Goal: Information Seeking & Learning: Learn about a topic

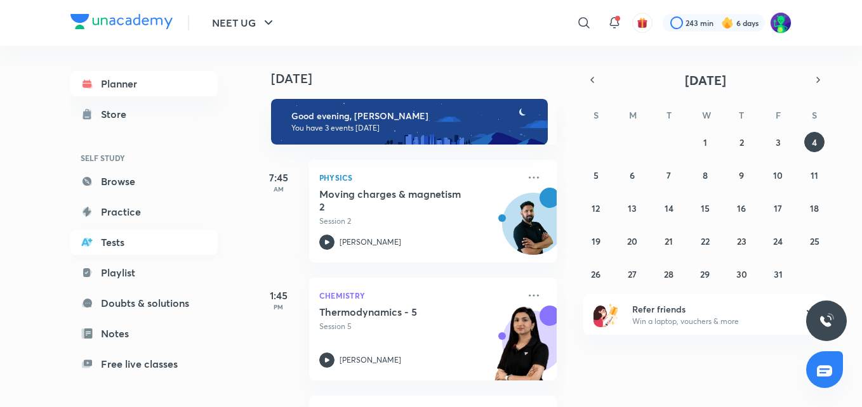
click at [138, 246] on link "Tests" at bounding box center [143, 242] width 147 height 25
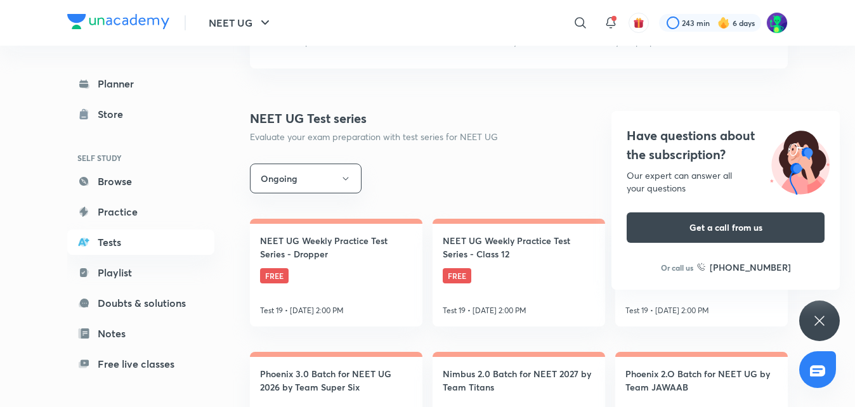
scroll to position [143, 0]
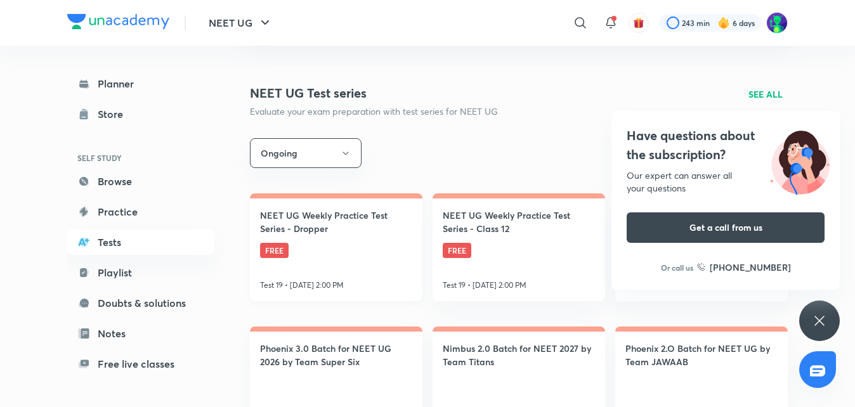
click at [332, 224] on h4 "NEET UG Weekly Practice Test Series - Dropper" at bounding box center [336, 222] width 152 height 27
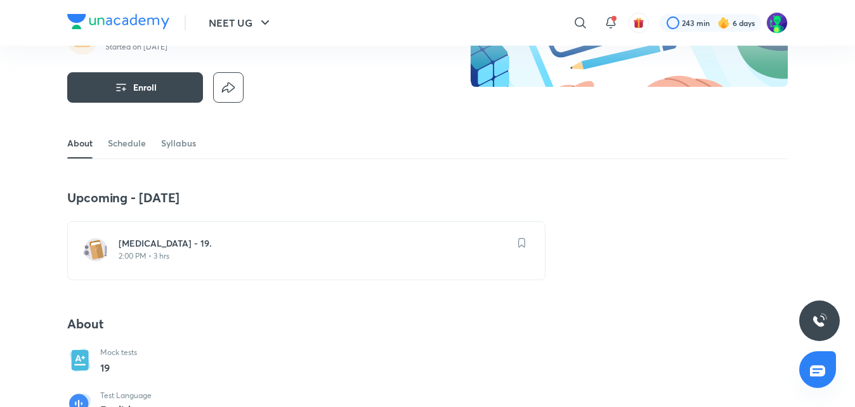
scroll to position [162, 0]
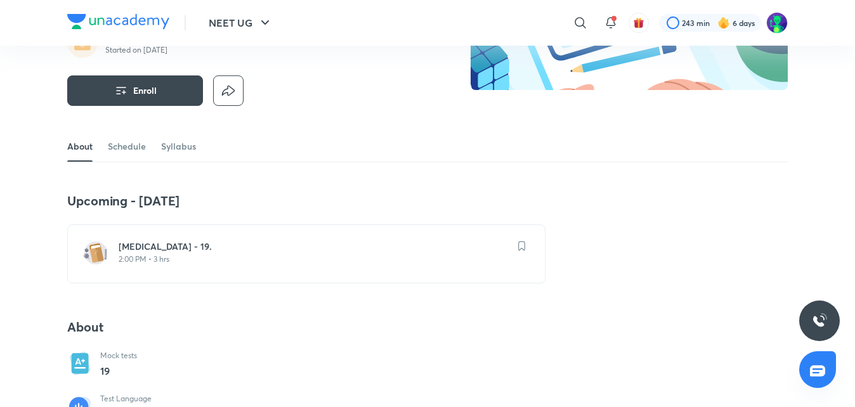
click at [412, 246] on h6 "[MEDICAL_DATA] - 19." at bounding box center [314, 246] width 391 height 13
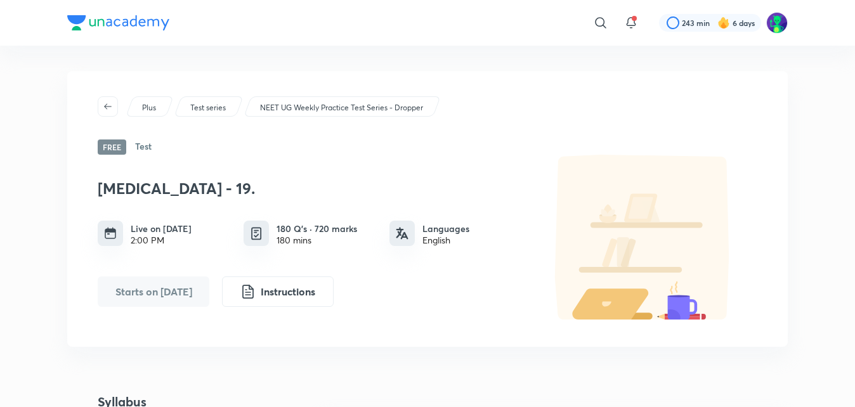
click at [144, 148] on h6 "Test" at bounding box center [143, 147] width 16 height 15
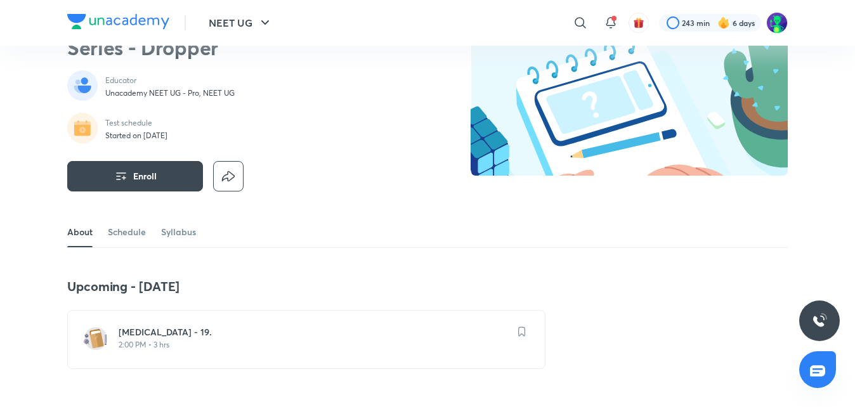
scroll to position [79, 0]
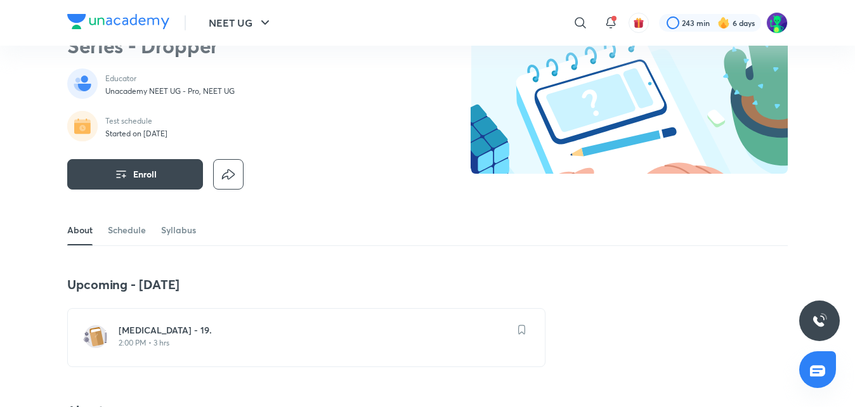
click at [188, 131] on div "Test schedule Started on [DATE]" at bounding box center [229, 127] width 325 height 32
drag, startPoint x: 188, startPoint y: 131, endPoint x: 307, endPoint y: 152, distance: 121.1
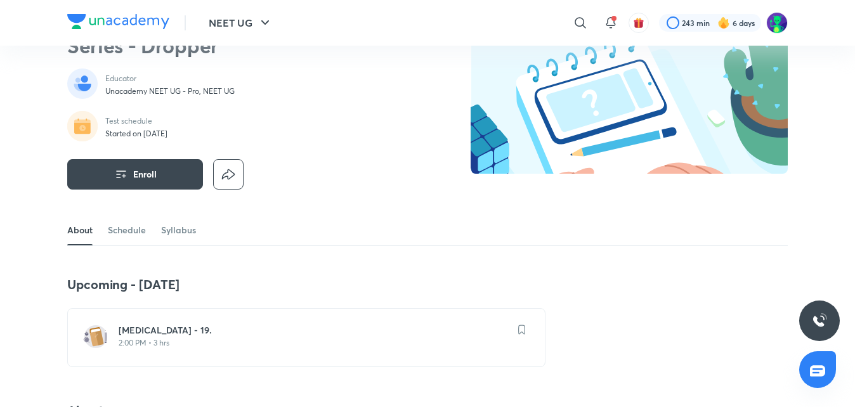
click at [307, 152] on div "Enroll" at bounding box center [229, 167] width 325 height 46
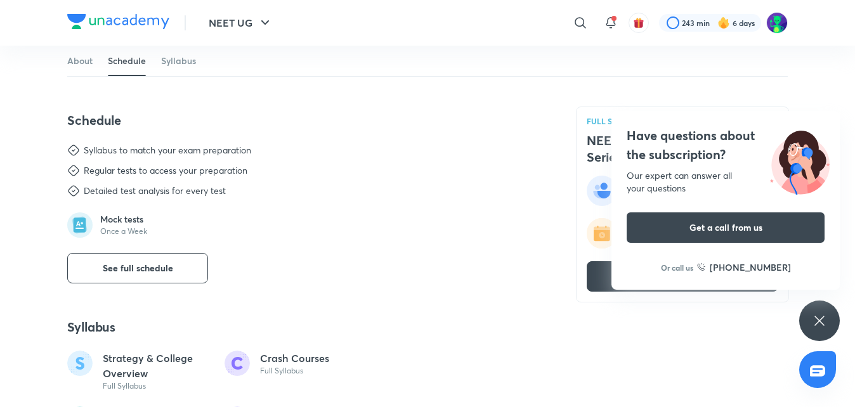
scroll to position [489, 0]
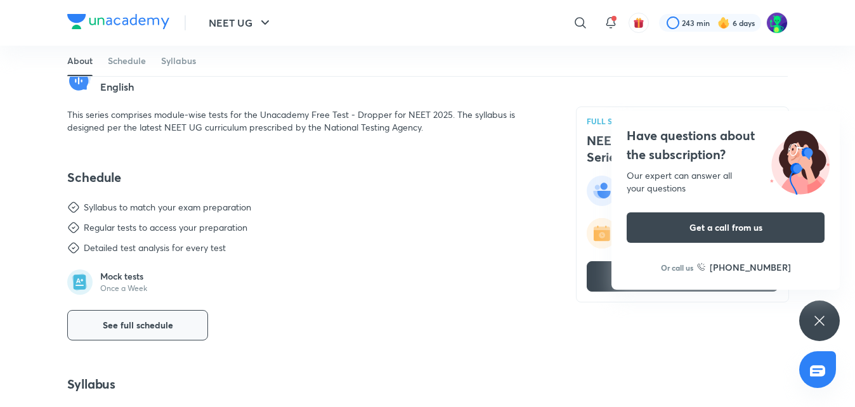
click at [159, 328] on span "See full schedule" at bounding box center [138, 325] width 70 height 13
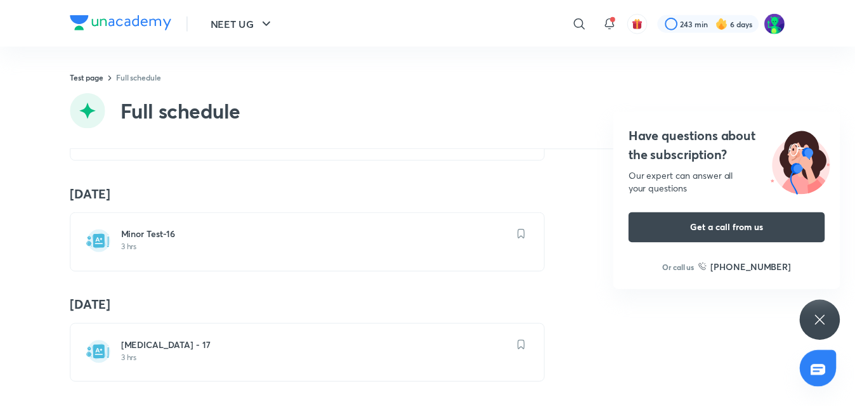
scroll to position [1731, 0]
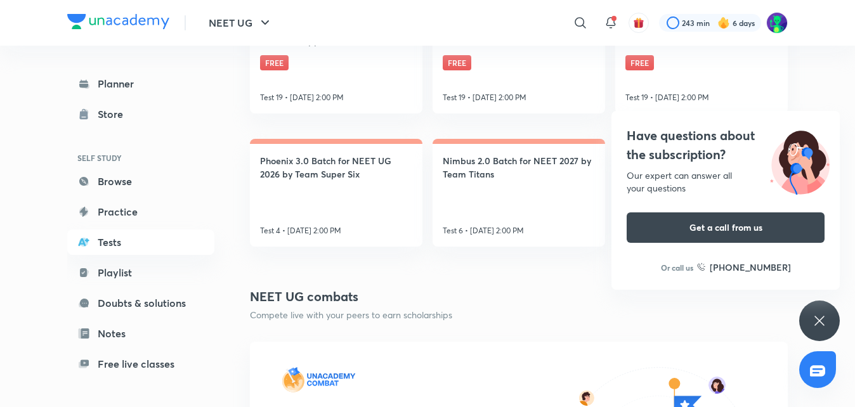
scroll to position [341, 0]
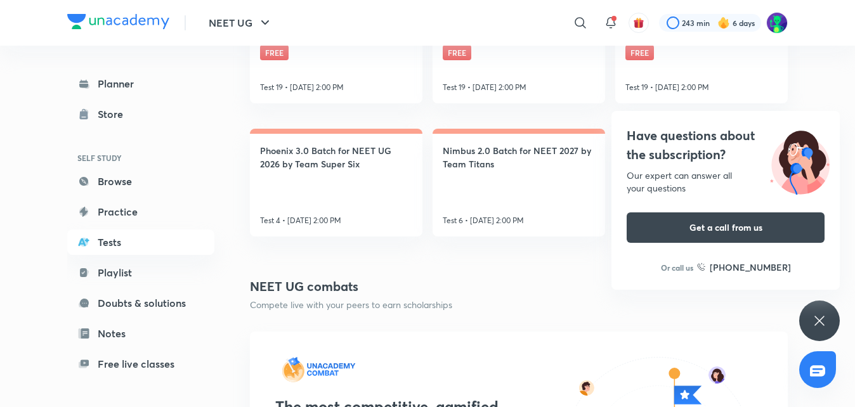
click at [818, 313] on div "Have questions about the subscription? Our expert can answer all your questions…" at bounding box center [819, 321] width 41 height 41
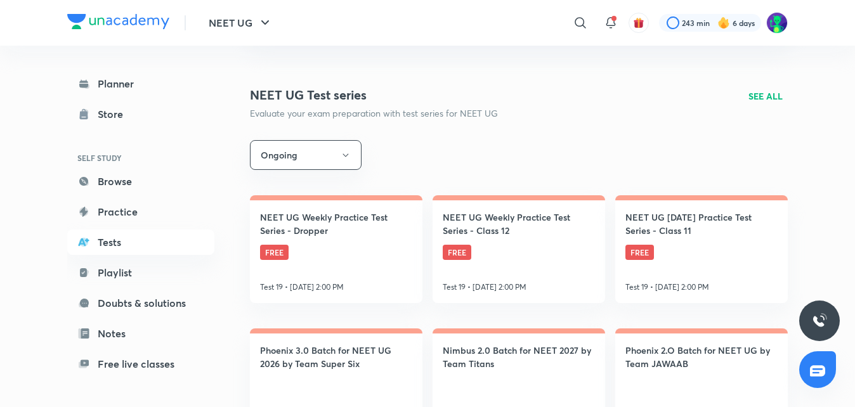
scroll to position [132, 0]
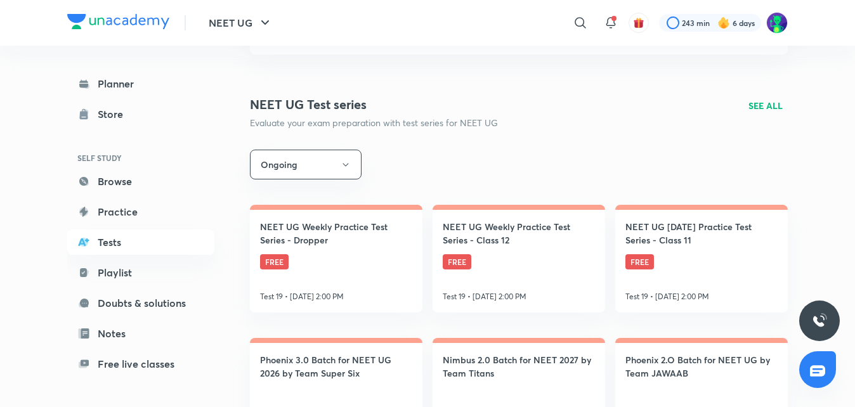
click at [766, 104] on p "SEE ALL" at bounding box center [766, 105] width 34 height 13
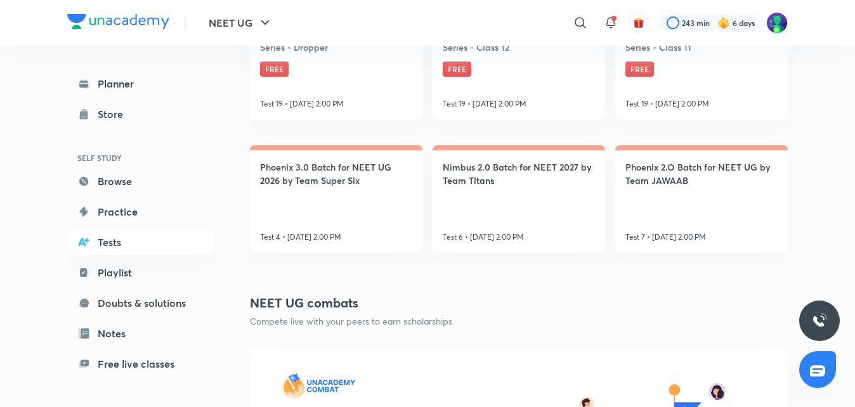
scroll to position [336, 0]
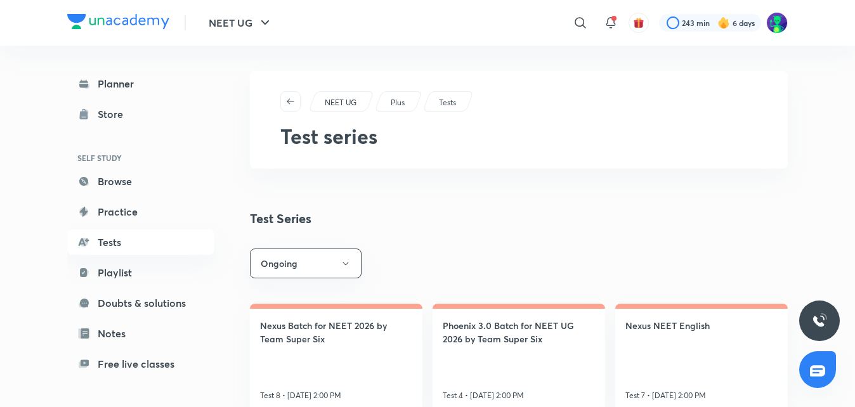
drag, startPoint x: 857, startPoint y: 71, endPoint x: 857, endPoint y: 88, distance: 16.5
click at [855, 88] on html "NEET UG ​ 243 min 6 days Planner Store SELF STUDY Browse Practice Tests Playlis…" at bounding box center [427, 413] width 855 height 827
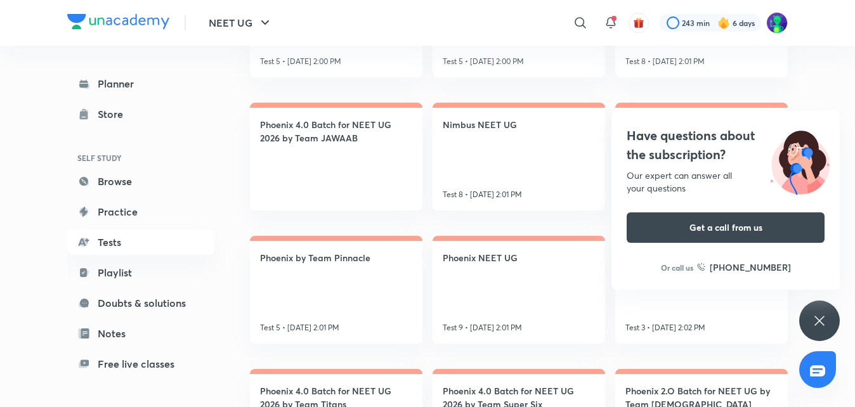
scroll to position [743, 0]
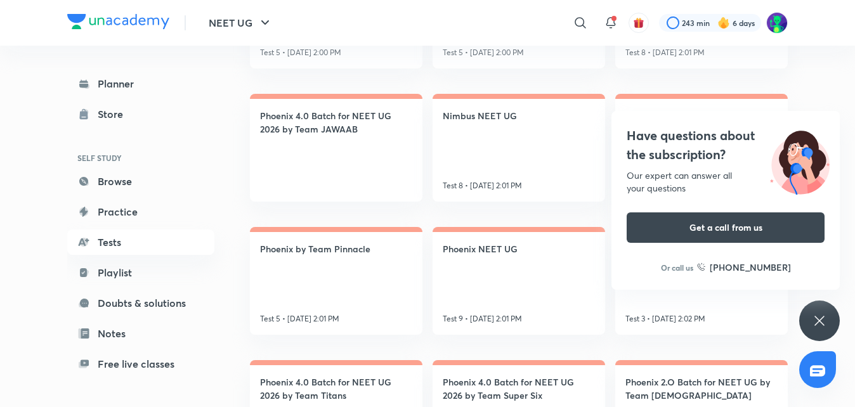
click at [824, 327] on icon at bounding box center [819, 320] width 15 height 15
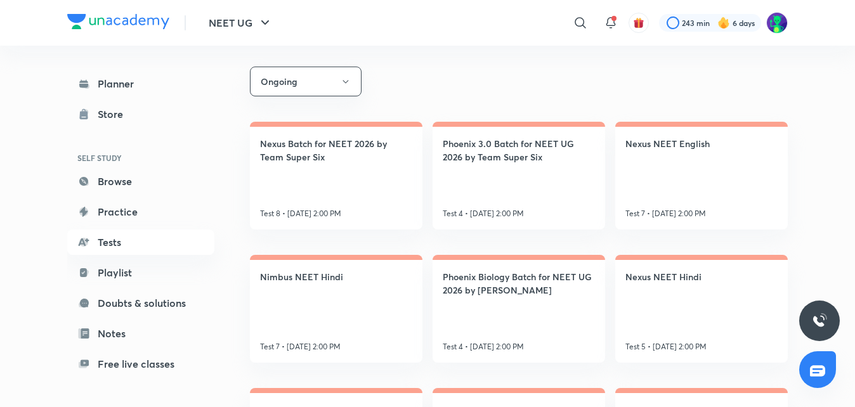
scroll to position [0, 0]
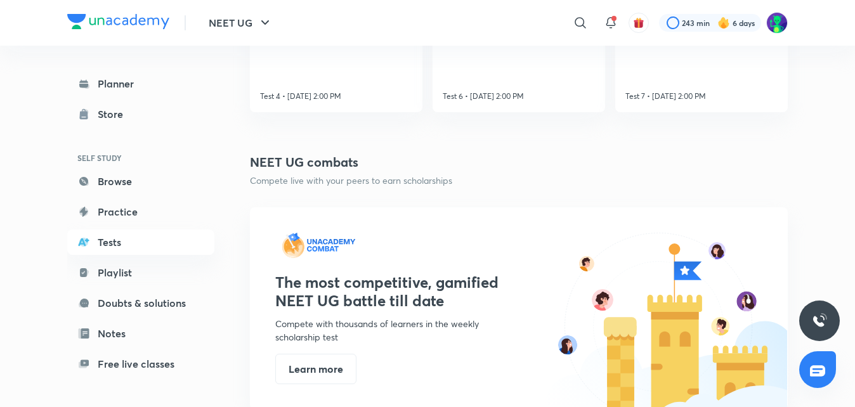
scroll to position [457, 0]
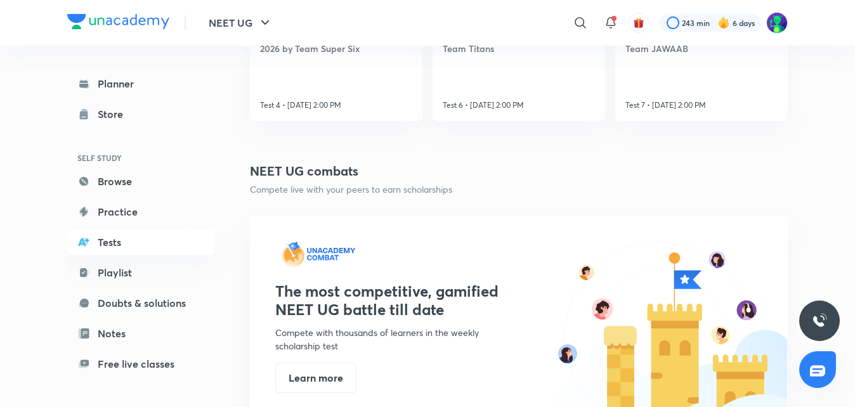
click at [461, 190] on div "NEET UG combats Compete live with your peers to earn scholarships" at bounding box center [519, 179] width 538 height 34
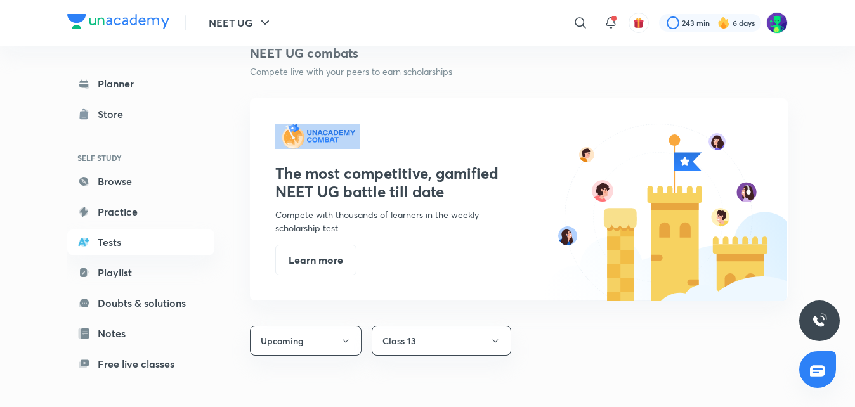
scroll to position [591, 0]
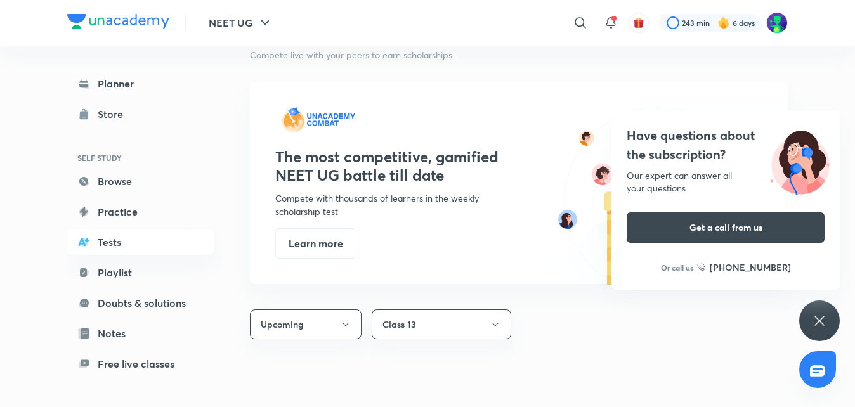
click at [418, 143] on div "The most competitive, gamified NEET UG battle till date Compete with thousands …" at bounding box center [519, 183] width 538 height 202
click at [423, 167] on h3 "The most competitive, gamified NEET UG battle till date" at bounding box center [388, 166] width 227 height 37
click at [345, 325] on icon "button" at bounding box center [346, 325] width 10 height 10
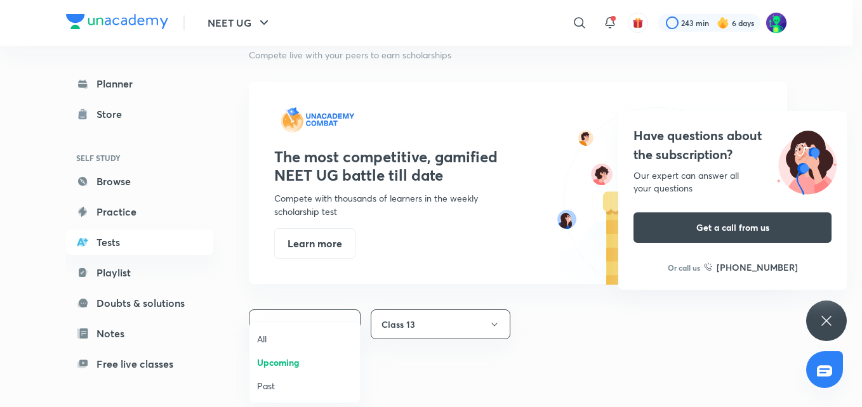
click at [552, 350] on div at bounding box center [431, 203] width 862 height 407
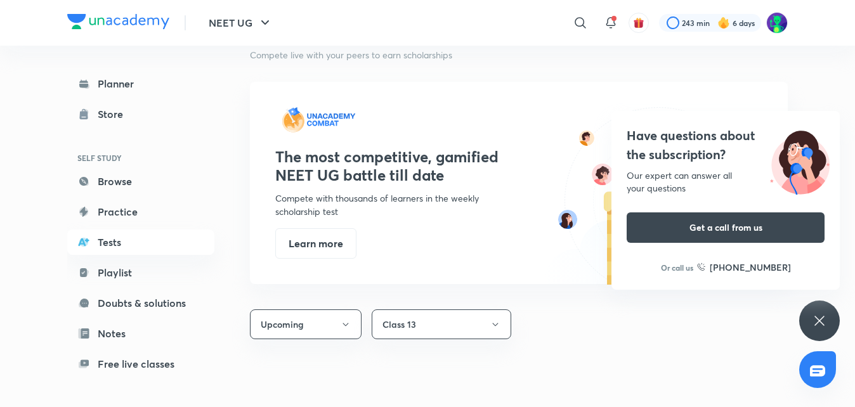
click at [815, 320] on icon at bounding box center [819, 320] width 15 height 15
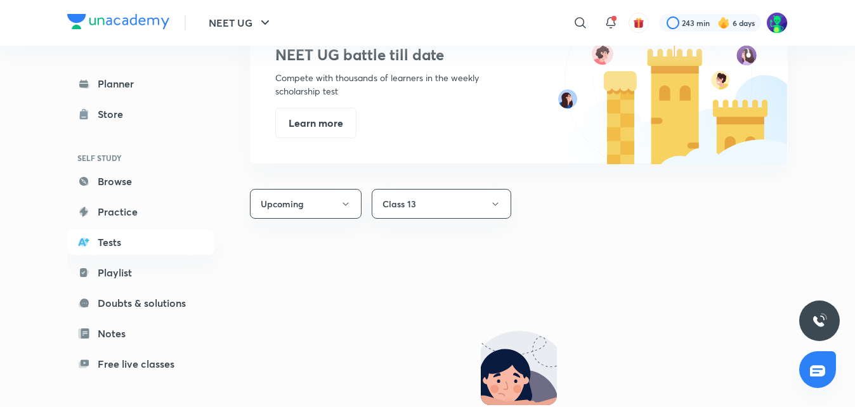
scroll to position [684, 0]
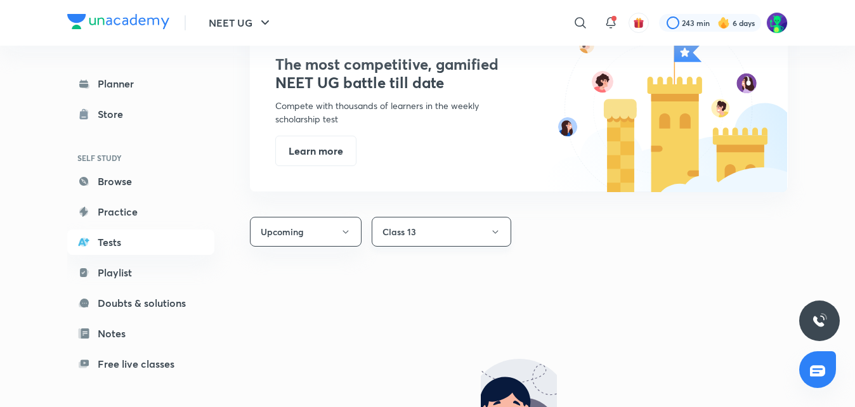
click at [493, 233] on icon "button" at bounding box center [495, 232] width 10 height 10
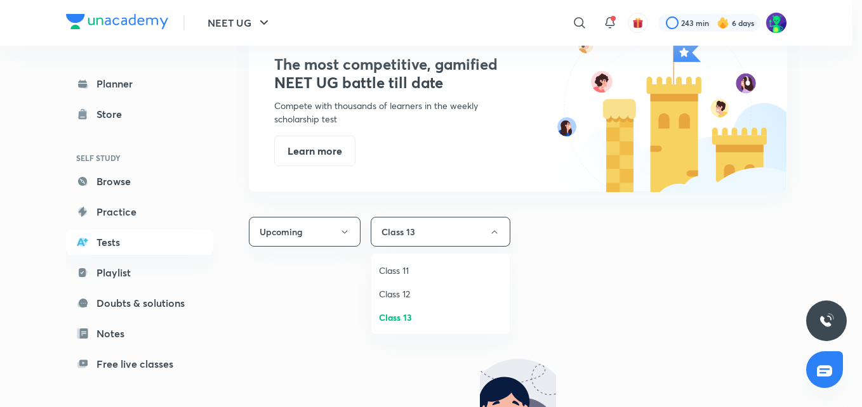
click at [653, 245] on div at bounding box center [431, 203] width 862 height 407
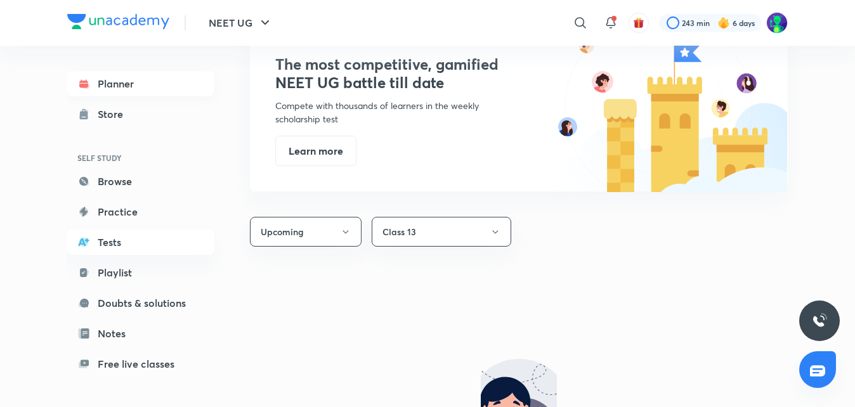
click at [161, 76] on link "Planner" at bounding box center [140, 83] width 147 height 25
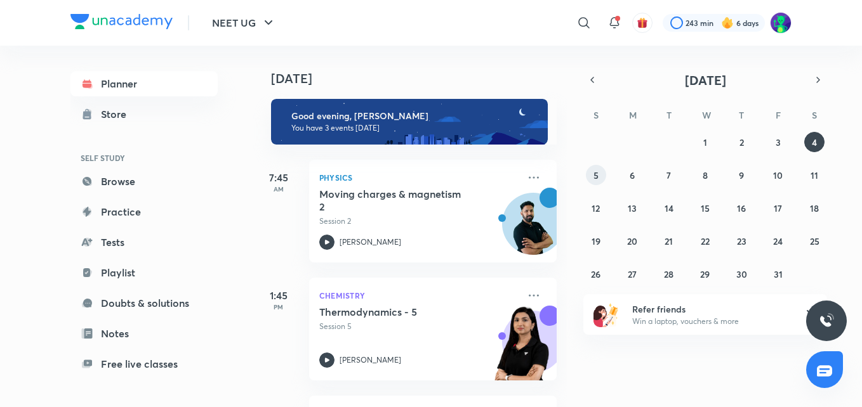
click at [596, 173] on abbr "5" at bounding box center [595, 175] width 5 height 12
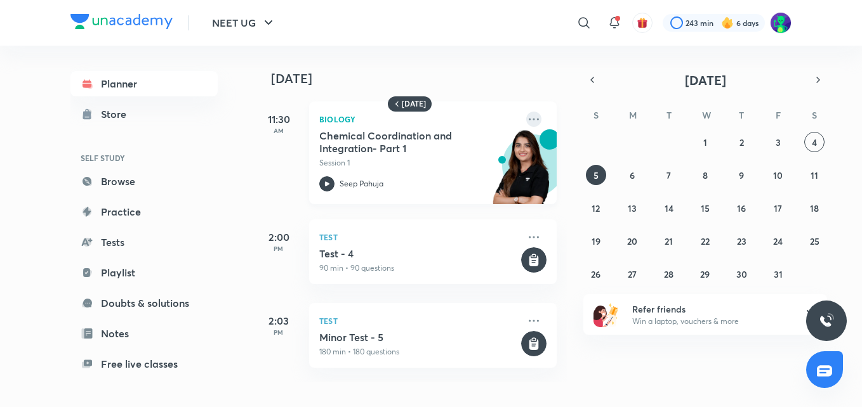
click at [526, 121] on icon at bounding box center [533, 119] width 15 height 15
click at [264, 157] on div "11:30 AM" at bounding box center [278, 153] width 51 height 103
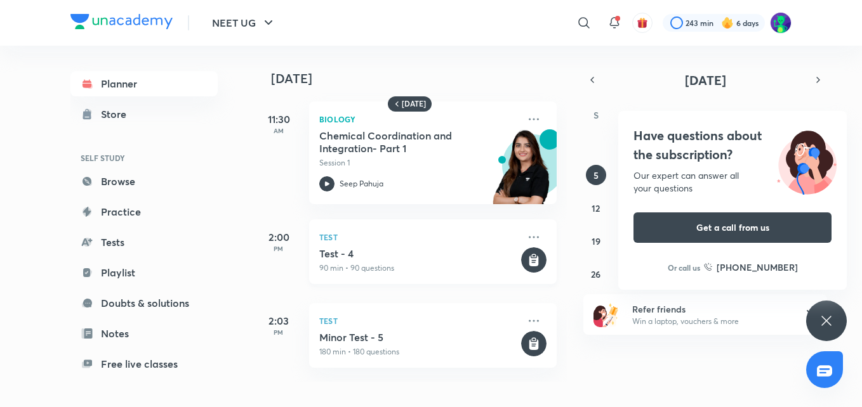
click at [407, 255] on h5 "Test - 4" at bounding box center [418, 253] width 199 height 13
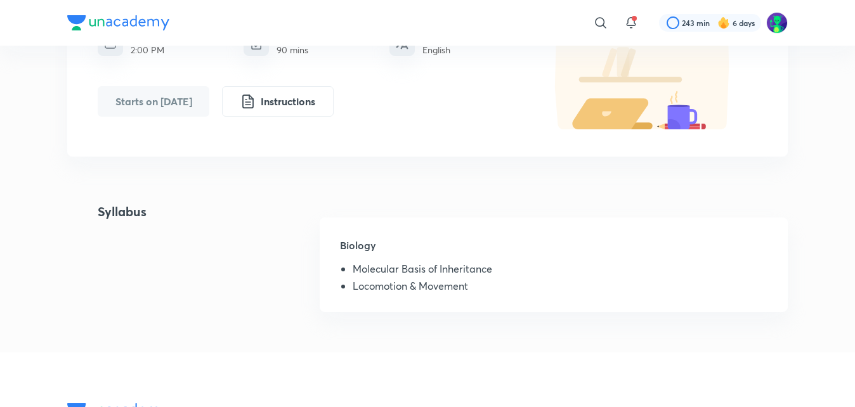
scroll to position [178, 0]
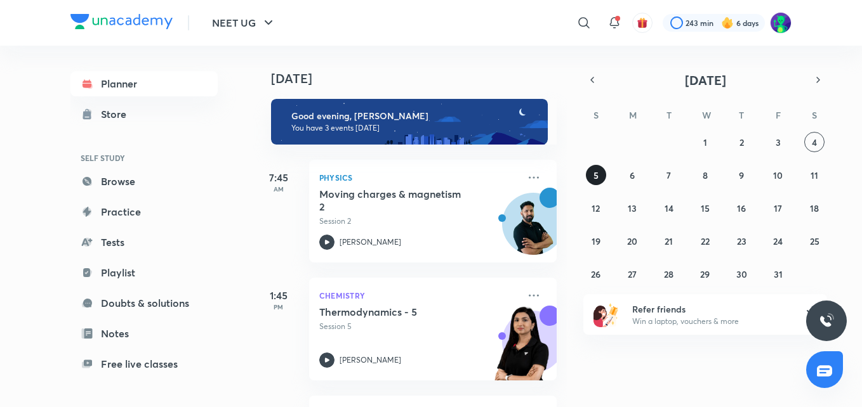
click at [597, 180] on abbr "5" at bounding box center [595, 175] width 5 height 12
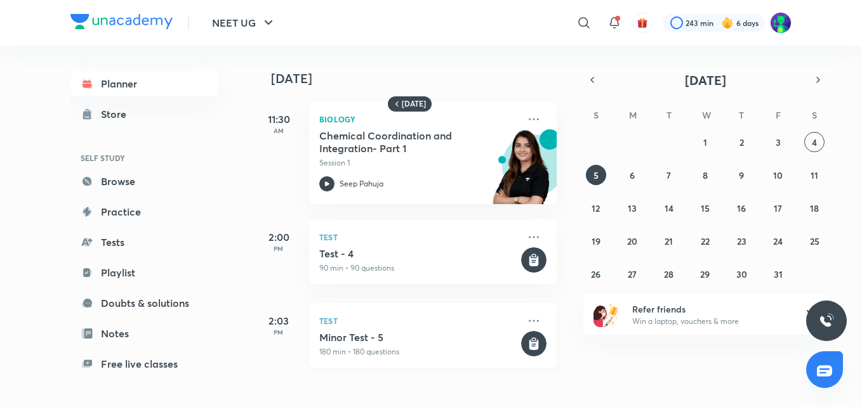
click at [369, 344] on div "[MEDICAL_DATA] - 5 180 min • 180 questions" at bounding box center [418, 344] width 199 height 27
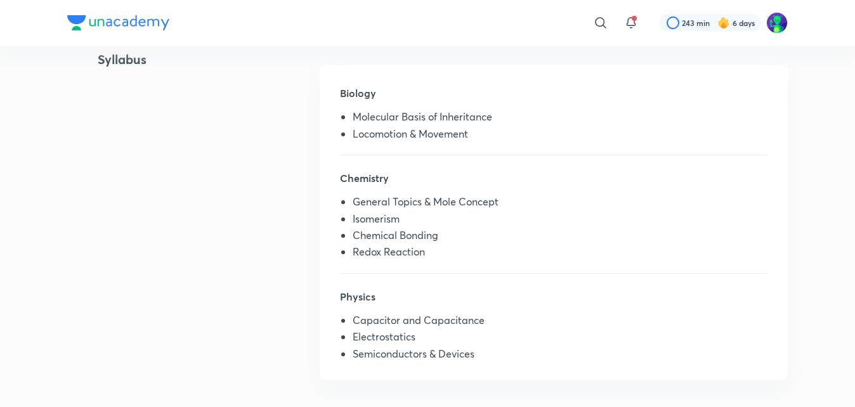
scroll to position [330, 0]
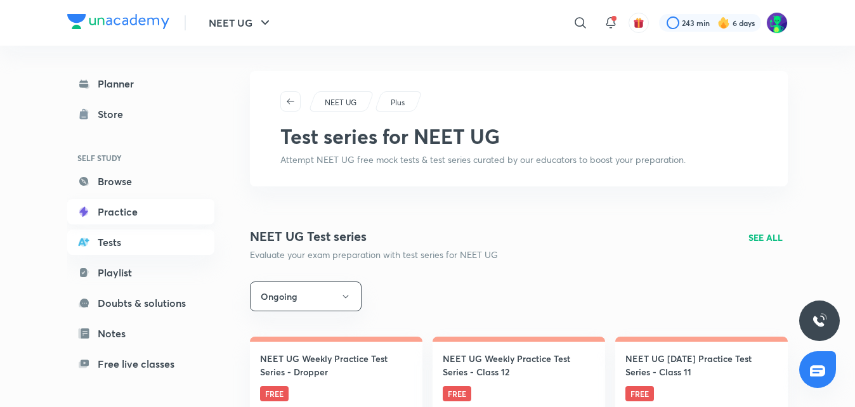
click at [130, 219] on link "Practice" at bounding box center [140, 211] width 147 height 25
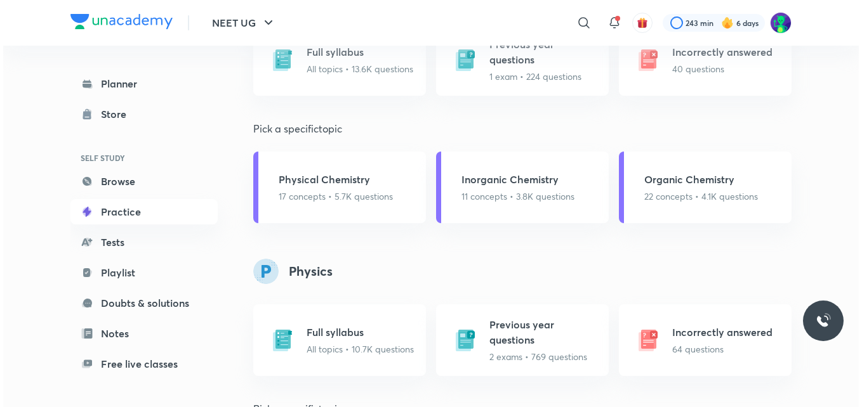
scroll to position [1395, 0]
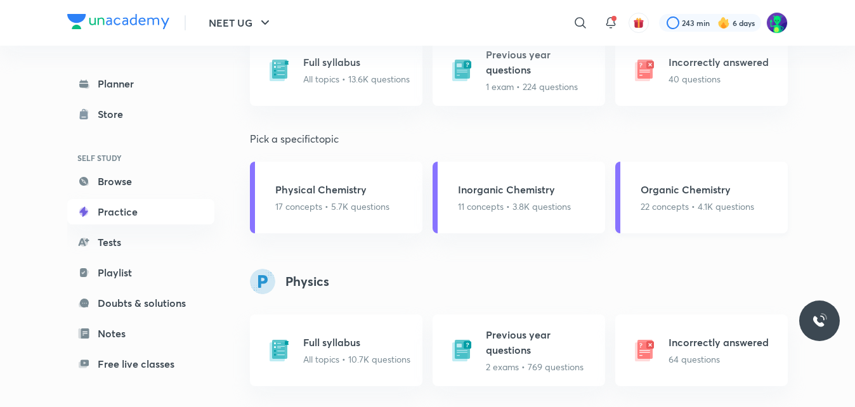
click at [671, 187] on h5 "Organic Chemistry" at bounding box center [698, 189] width 114 height 15
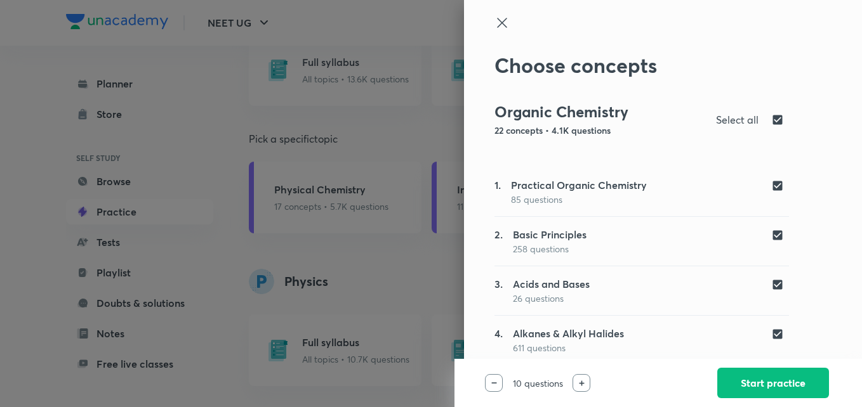
click at [771, 115] on input "checkbox" at bounding box center [780, 119] width 18 height 15
checkbox input "false"
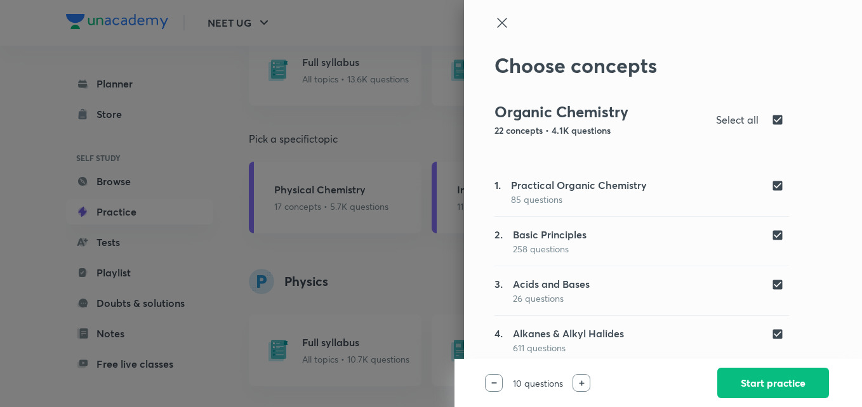
checkbox input "false"
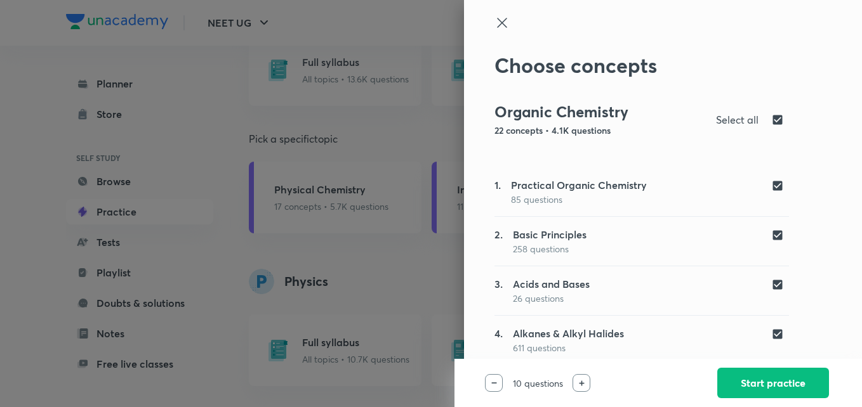
checkbox input "false"
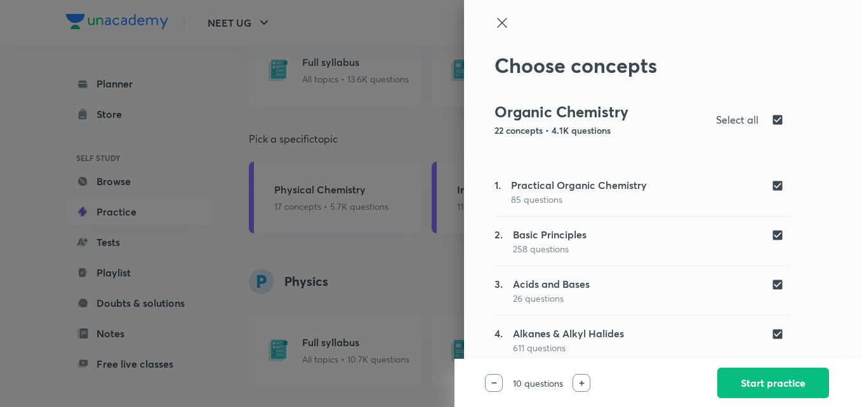
checkbox input "false"
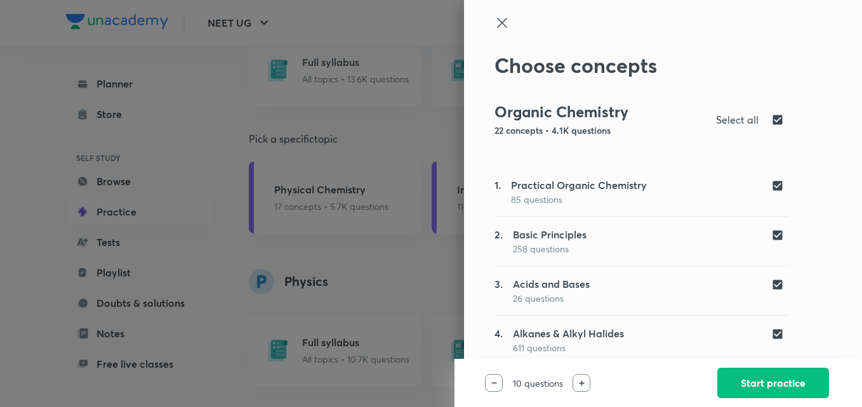
checkbox input "false"
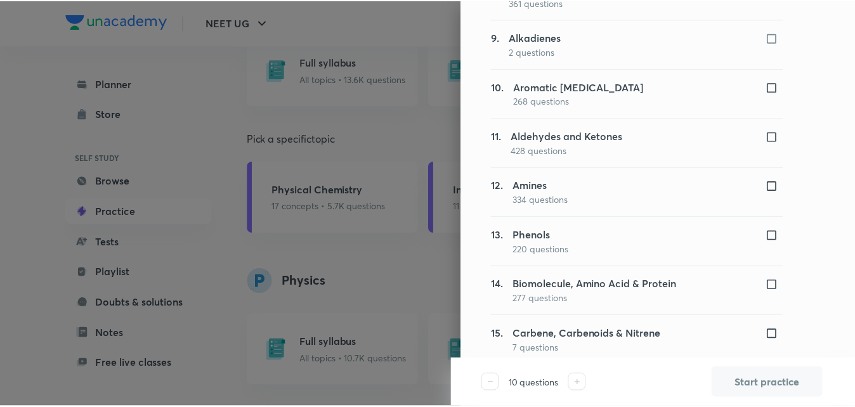
scroll to position [899, 0]
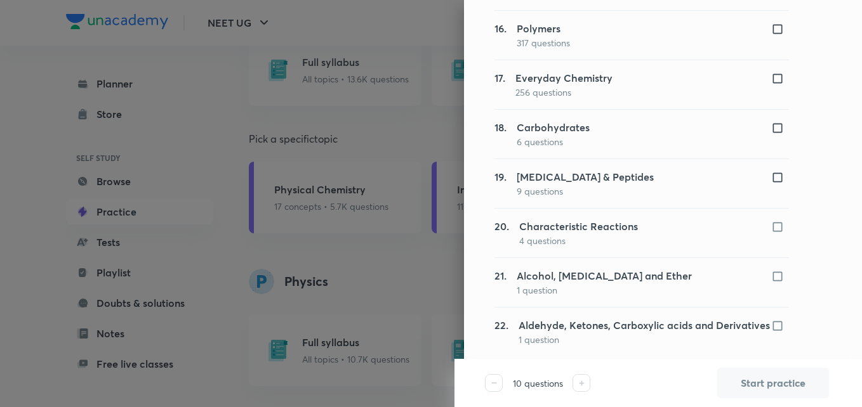
click at [363, 128] on div at bounding box center [431, 203] width 862 height 407
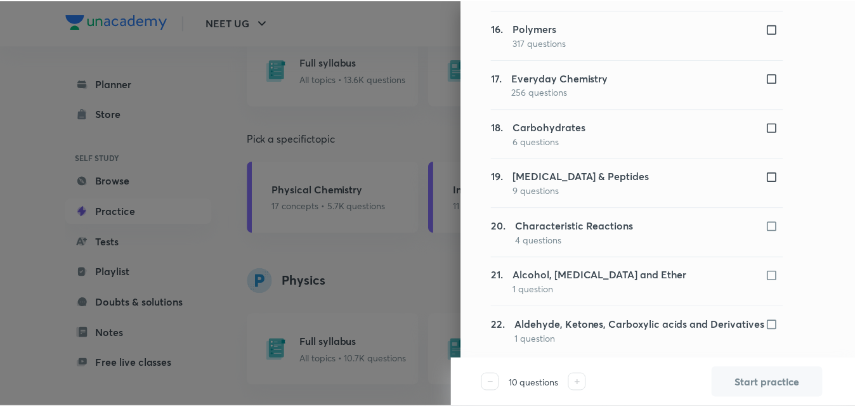
scroll to position [0, 0]
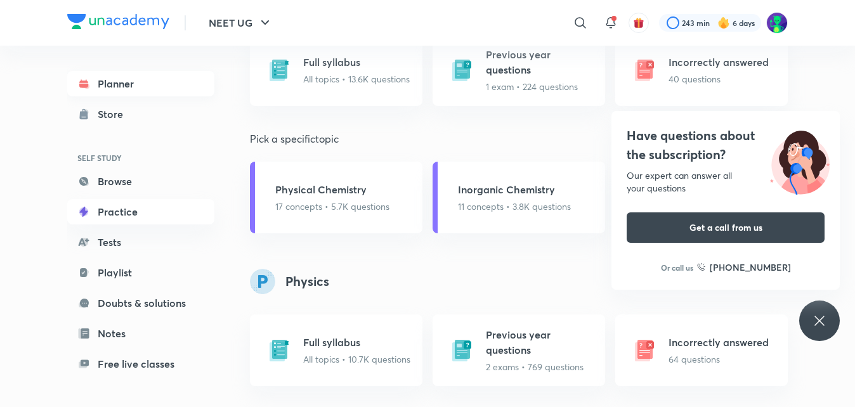
click at [122, 80] on link "Planner" at bounding box center [140, 83] width 147 height 25
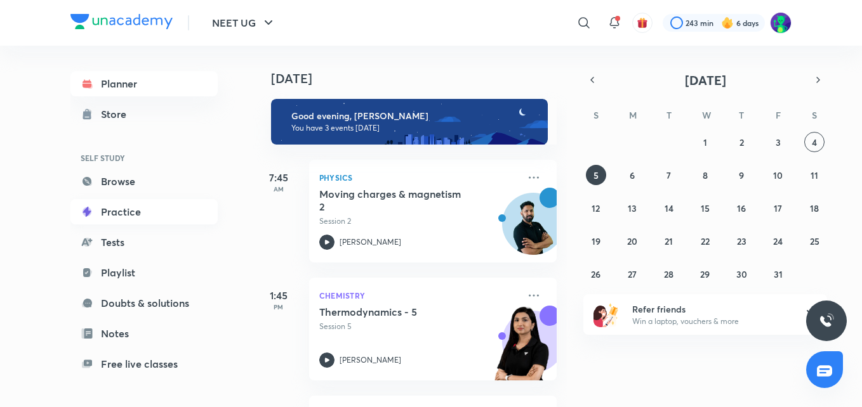
click at [115, 216] on link "Practice" at bounding box center [143, 211] width 147 height 25
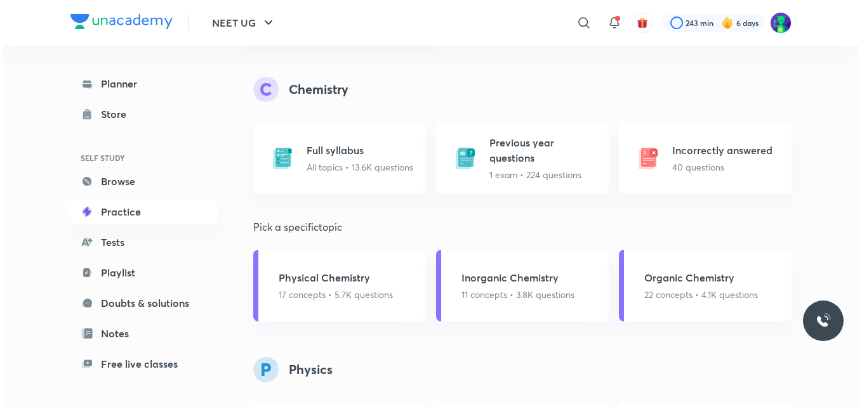
scroll to position [1303, 0]
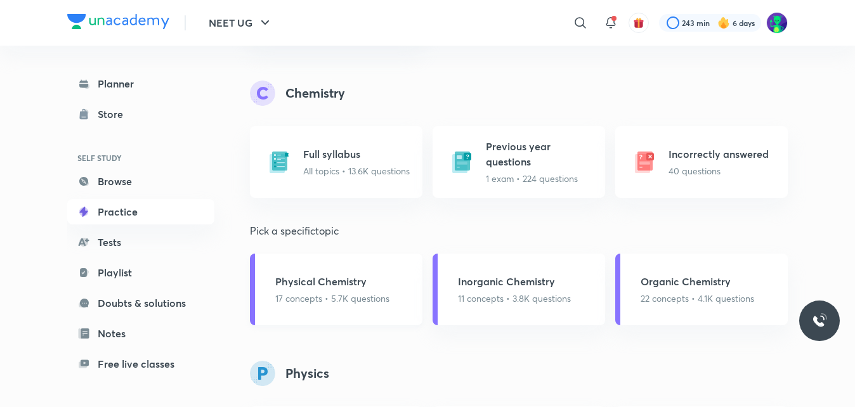
click at [388, 290] on div "Physical Chemistry 17 concepts • 5.7K questions" at bounding box center [332, 289] width 114 height 31
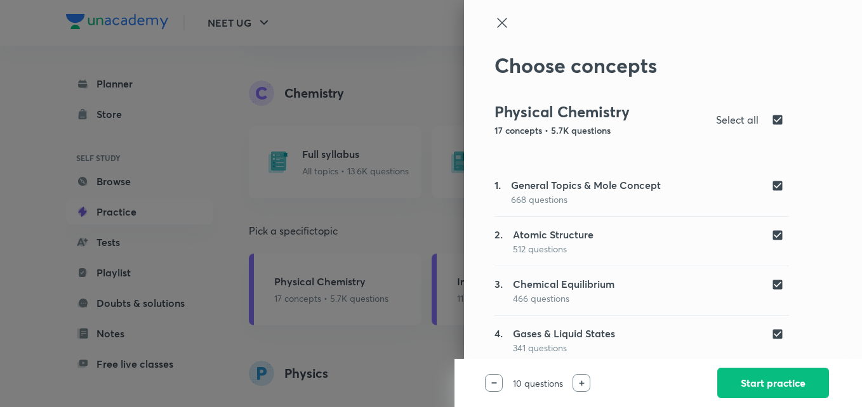
click at [771, 118] on input "checkbox" at bounding box center [780, 119] width 18 height 15
checkbox input "false"
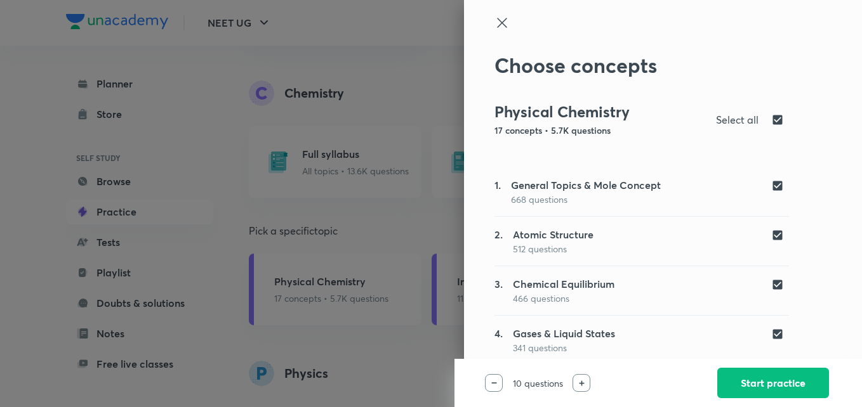
checkbox input "false"
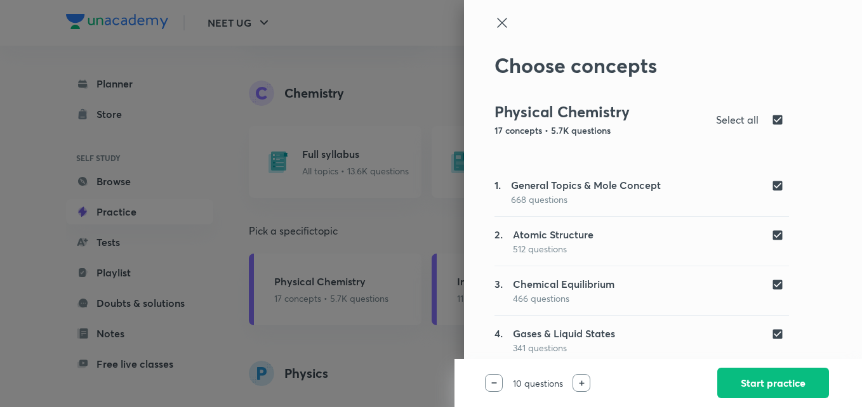
checkbox input "false"
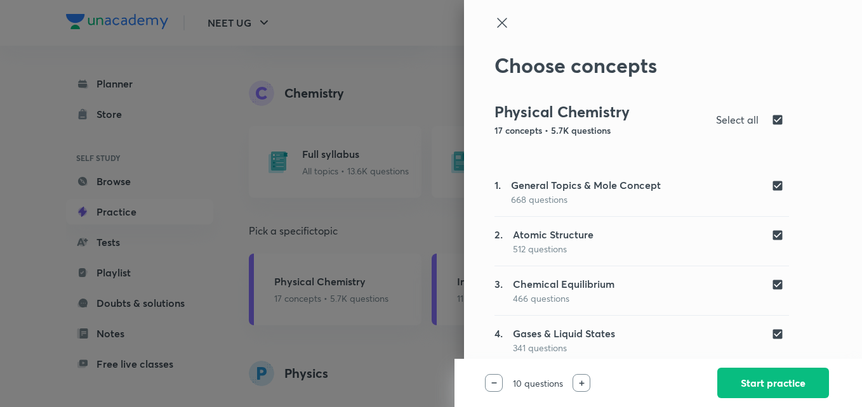
checkbox input "false"
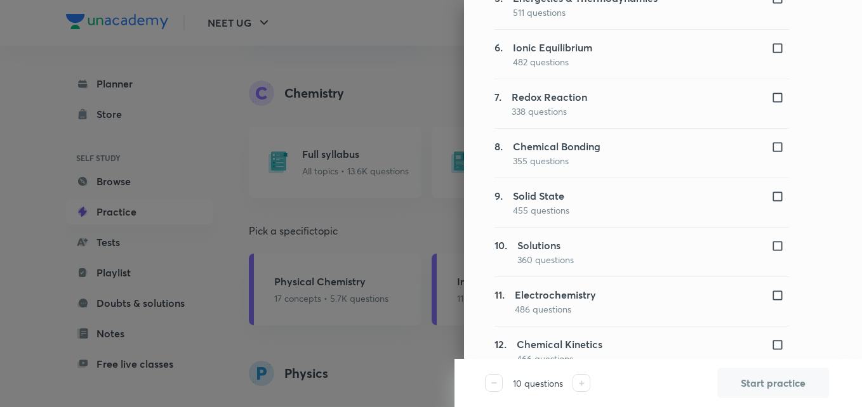
scroll to position [385, 0]
click at [771, 147] on input "checkbox" at bounding box center [780, 147] width 18 height 13
checkbox input "true"
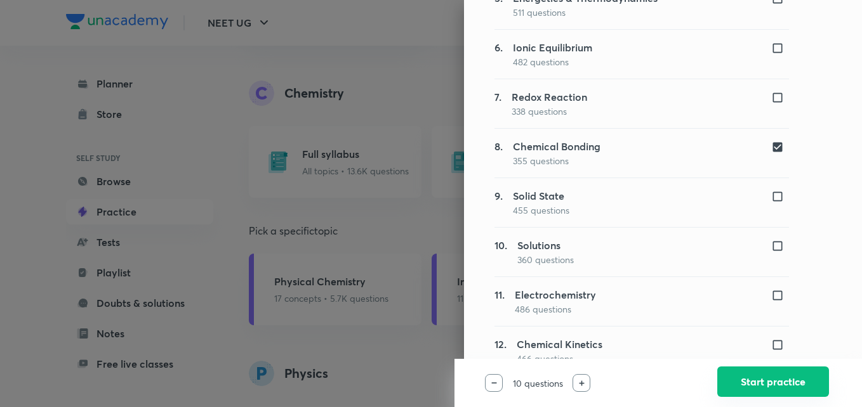
click at [747, 378] on button "Start practice" at bounding box center [773, 382] width 112 height 30
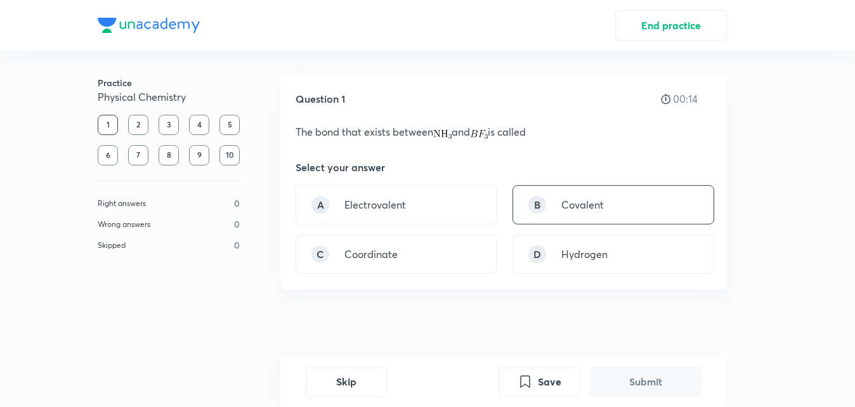
click at [603, 205] on p "Covalent" at bounding box center [583, 204] width 43 height 15
click at [629, 383] on button "Submit" at bounding box center [646, 380] width 112 height 30
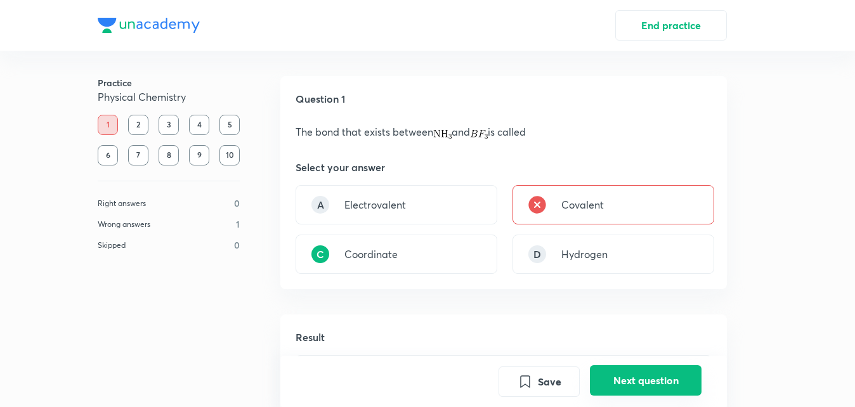
scroll to position [299, 0]
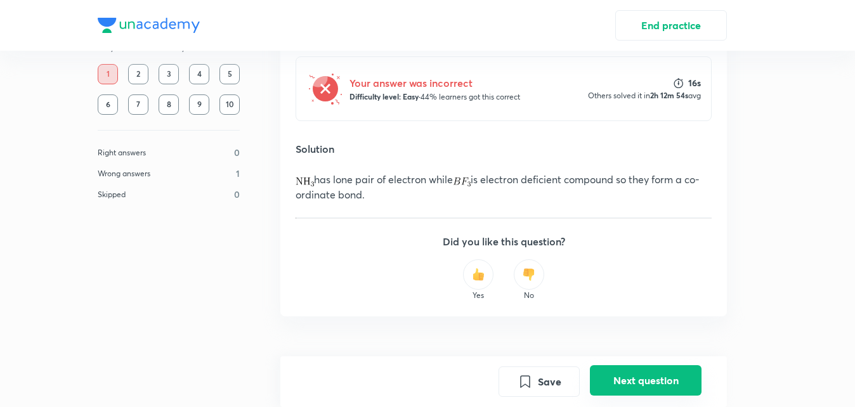
click at [629, 383] on button "Next question" at bounding box center [646, 380] width 112 height 30
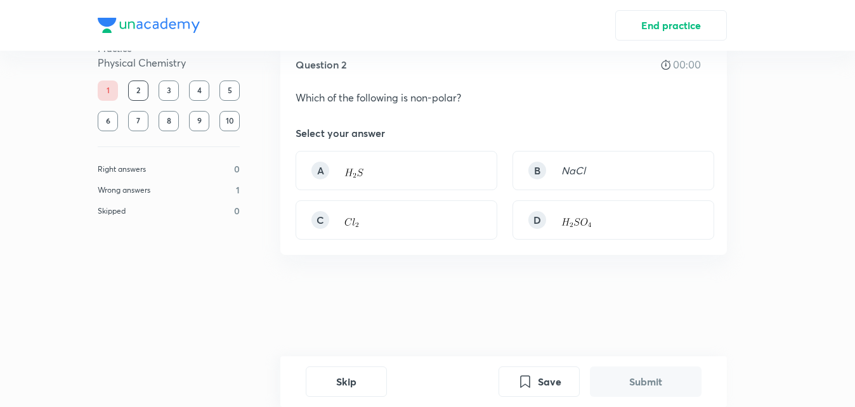
scroll to position [0, 0]
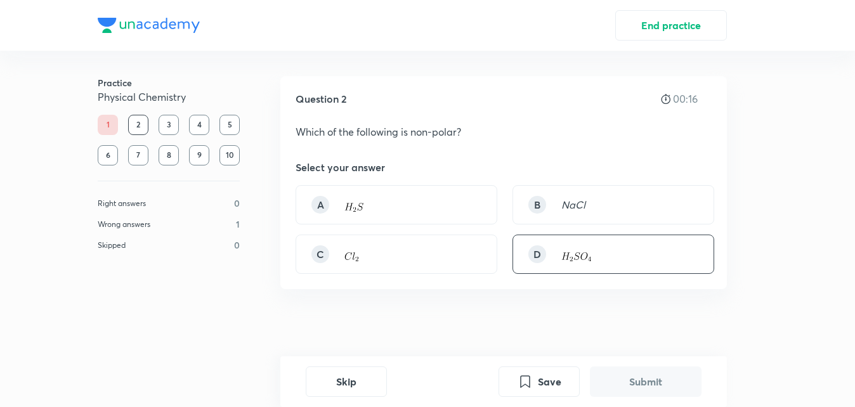
click at [596, 265] on div "D" at bounding box center [614, 254] width 202 height 39
click at [629, 380] on button "Submit" at bounding box center [646, 380] width 112 height 30
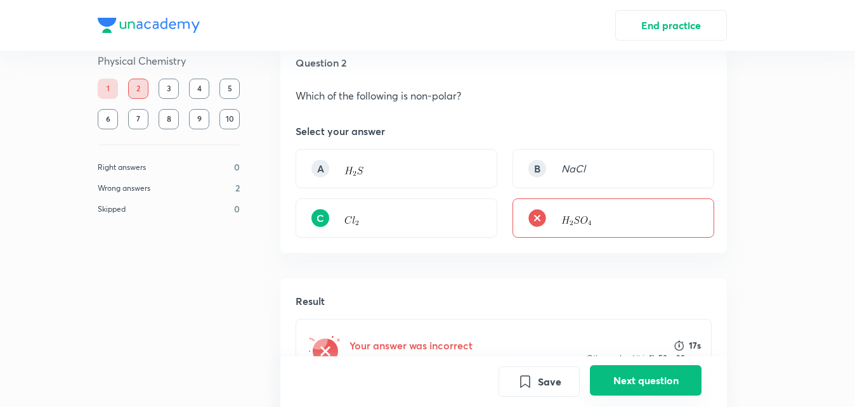
scroll to position [30, 0]
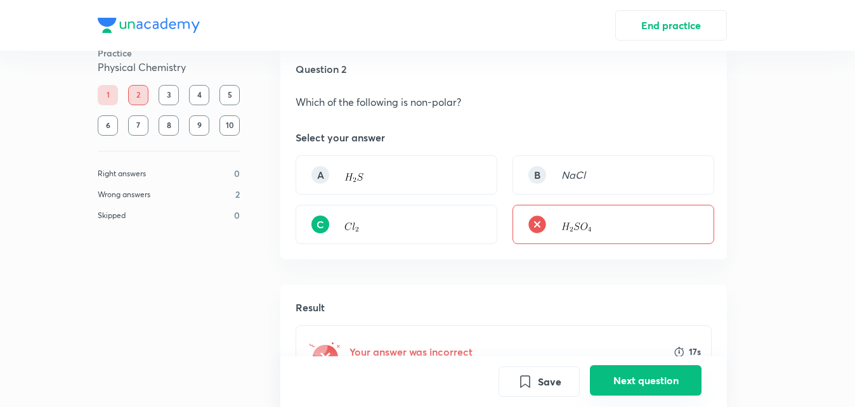
click at [653, 374] on button "Next question" at bounding box center [646, 380] width 112 height 30
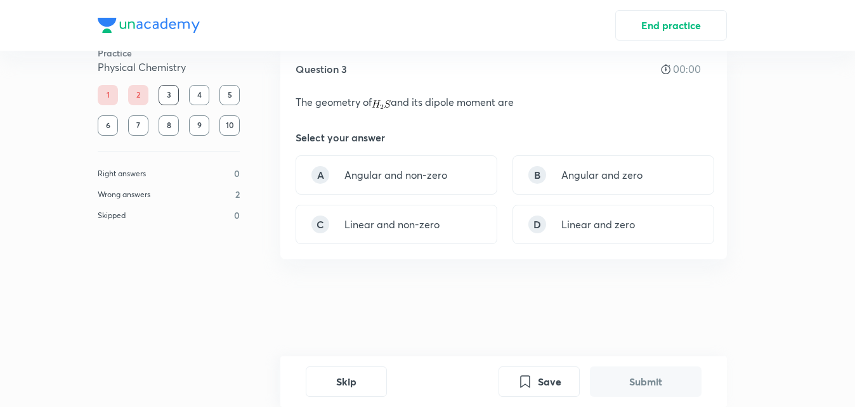
scroll to position [0, 0]
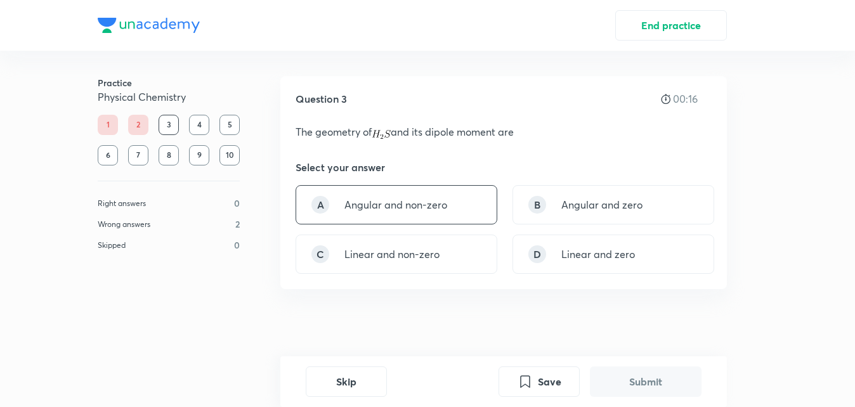
click at [437, 213] on div "A Angular and non-zero" at bounding box center [397, 204] width 202 height 39
click at [645, 384] on button "Submit" at bounding box center [646, 380] width 112 height 30
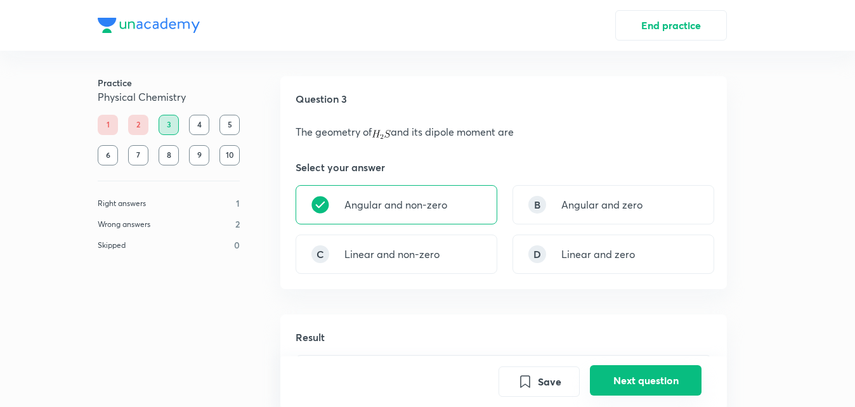
scroll to position [284, 0]
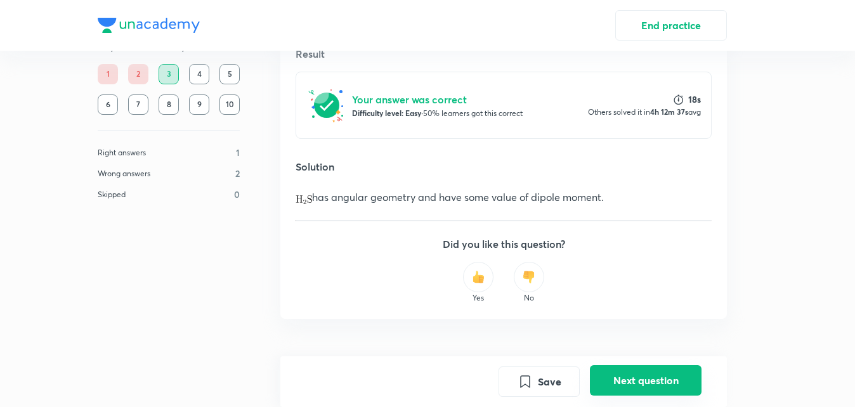
click at [645, 384] on button "Next question" at bounding box center [646, 380] width 112 height 30
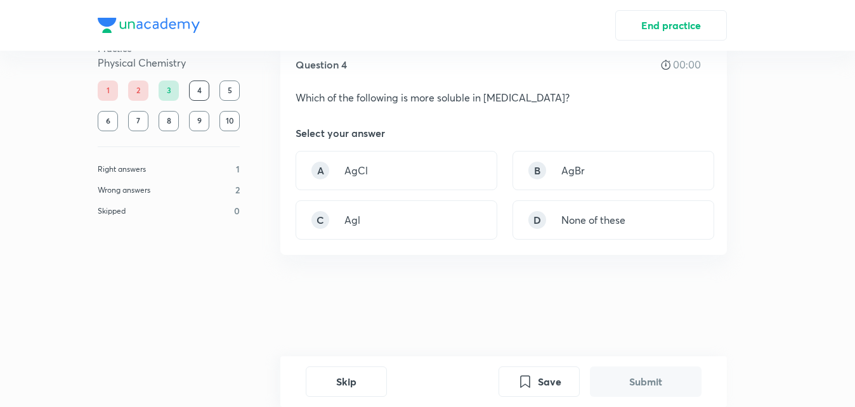
scroll to position [0, 0]
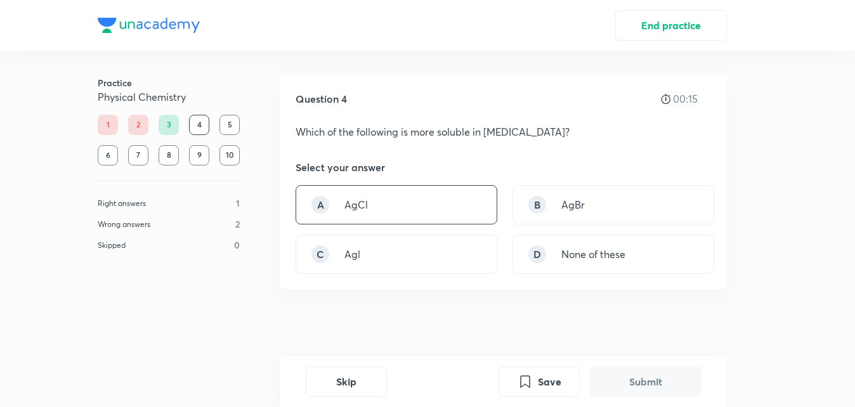
click at [387, 185] on div "A AgCl" at bounding box center [397, 204] width 202 height 39
click at [613, 379] on button "Submit" at bounding box center [646, 380] width 112 height 30
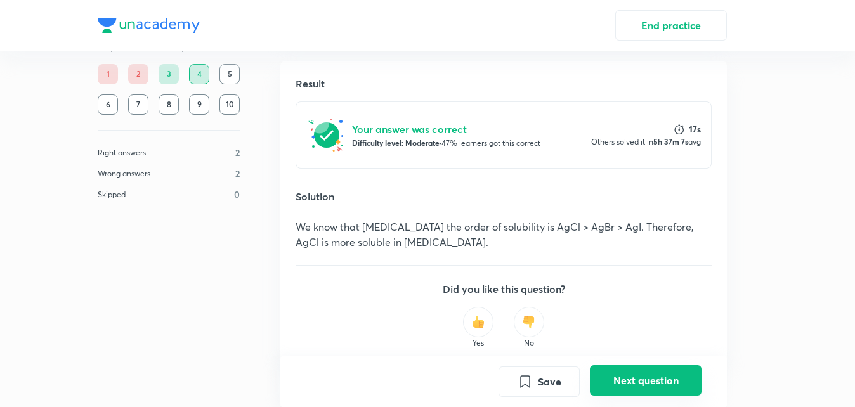
scroll to position [279, 0]
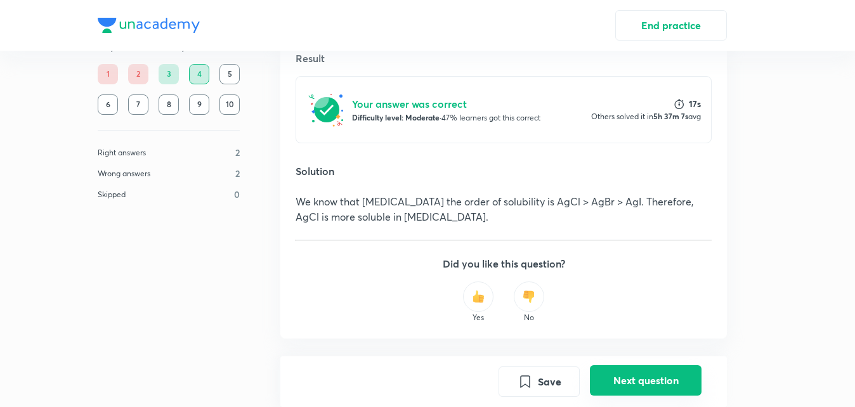
click at [613, 379] on button "Next question" at bounding box center [646, 380] width 112 height 30
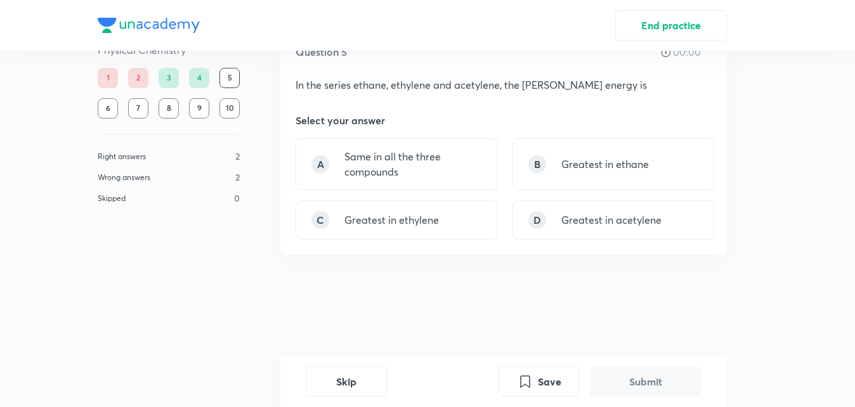
scroll to position [0, 0]
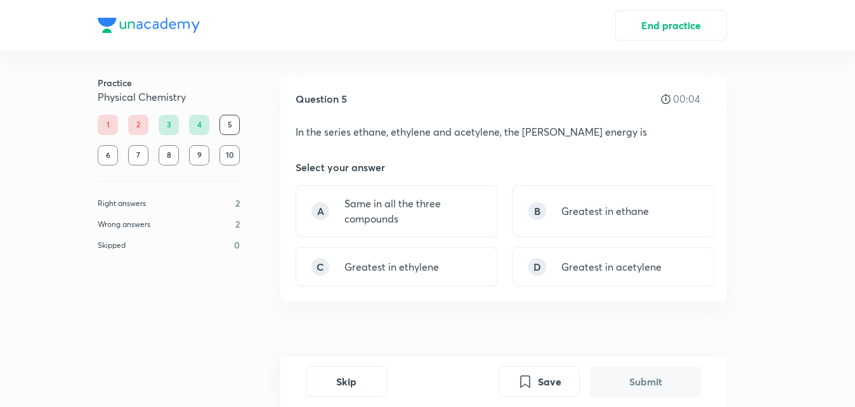
click at [202, 121] on div "4" at bounding box center [199, 125] width 20 height 20
drag, startPoint x: 202, startPoint y: 121, endPoint x: 169, endPoint y: 239, distance: 122.5
click at [169, 239] on div "Skipped 0" at bounding box center [169, 245] width 142 height 13
click at [437, 215] on p "Same in all the three compounds" at bounding box center [413, 211] width 137 height 30
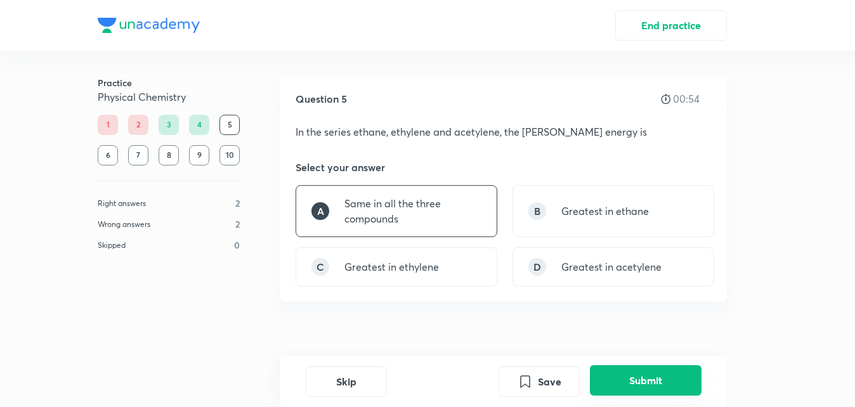
click at [614, 374] on button "Submit" at bounding box center [646, 380] width 112 height 30
click at [670, 383] on button "Next question" at bounding box center [646, 380] width 112 height 30
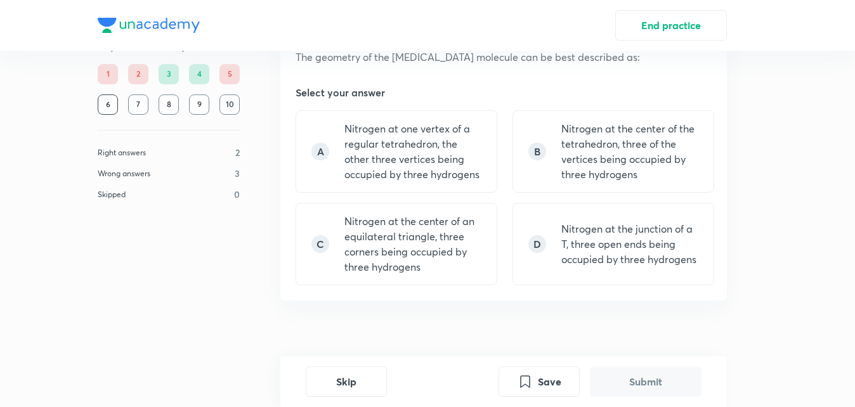
scroll to position [76, 0]
click at [669, 157] on p "Nitrogen at the center of the tetrahedron, three of the vertices being occupied…" at bounding box center [630, 150] width 137 height 61
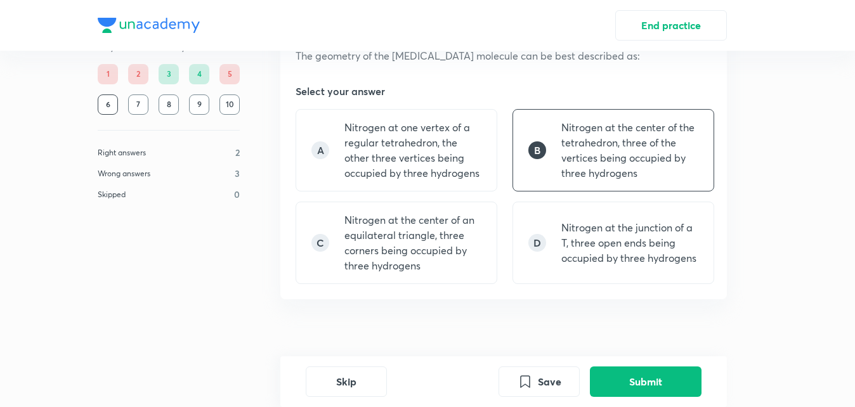
click at [588, 397] on div "Save Submit" at bounding box center [600, 382] width 203 height 30
click at [614, 376] on button "Submit" at bounding box center [646, 380] width 112 height 30
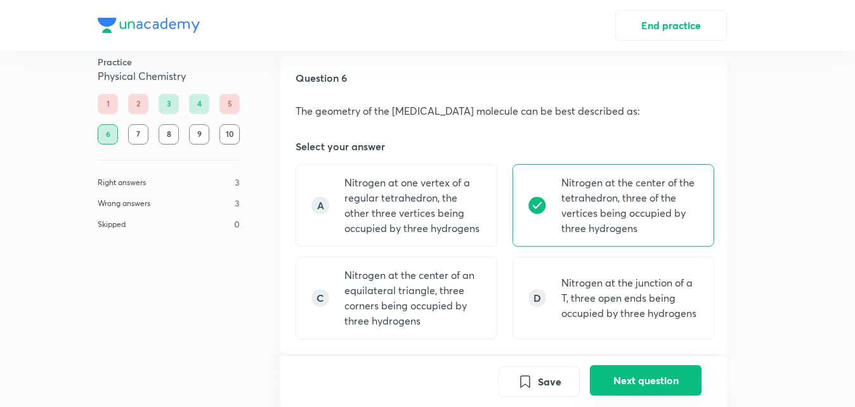
scroll to position [0, 0]
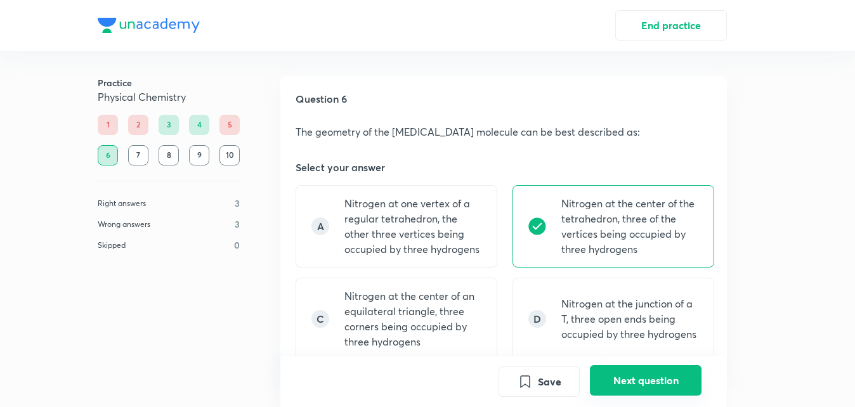
click at [614, 376] on button "Next question" at bounding box center [646, 380] width 112 height 30
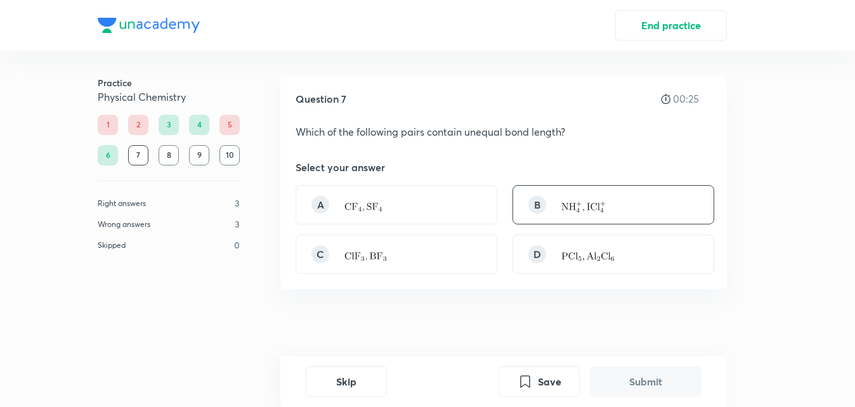
click at [576, 205] on img at bounding box center [584, 207] width 44 height 11
click at [650, 390] on button "Submit" at bounding box center [646, 380] width 112 height 30
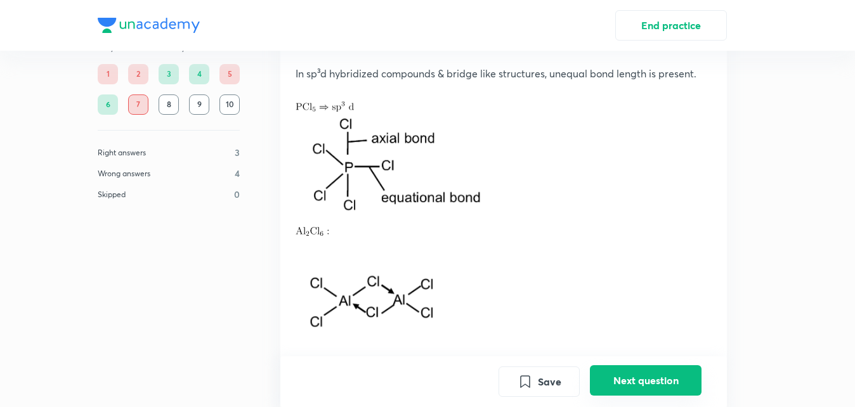
scroll to position [406, 0]
click at [422, 103] on p at bounding box center [504, 102] width 416 height 15
click at [654, 377] on button "Next question" at bounding box center [646, 380] width 112 height 30
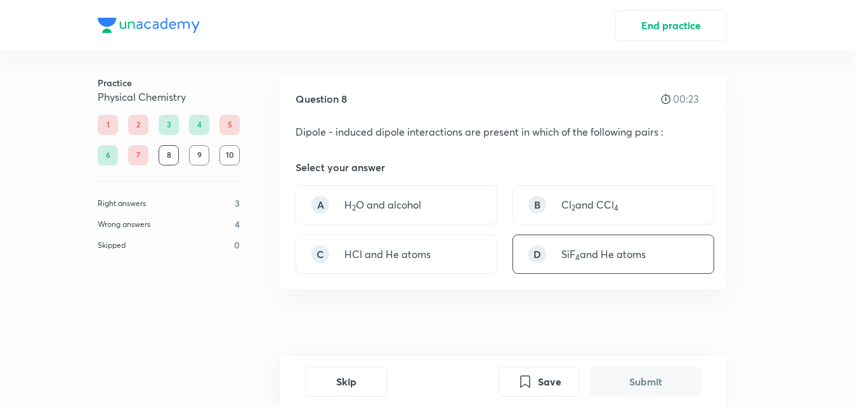
click at [620, 258] on p "SiF 4 and He atoms" at bounding box center [604, 254] width 84 height 15
click at [626, 370] on button "Submit" at bounding box center [646, 380] width 112 height 30
click at [626, 370] on button "Submit" at bounding box center [646, 382] width 112 height 30
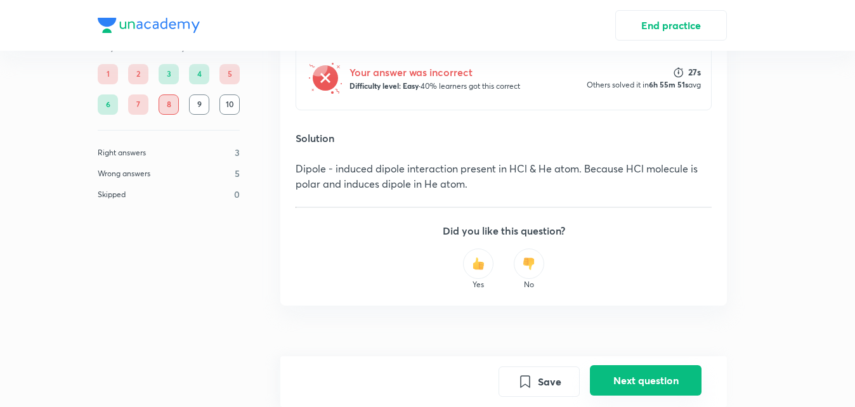
scroll to position [284, 0]
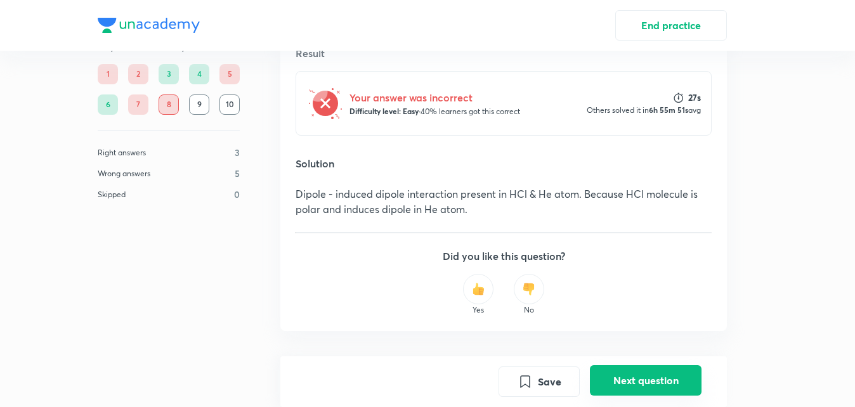
click at [626, 370] on button "Next question" at bounding box center [646, 380] width 112 height 30
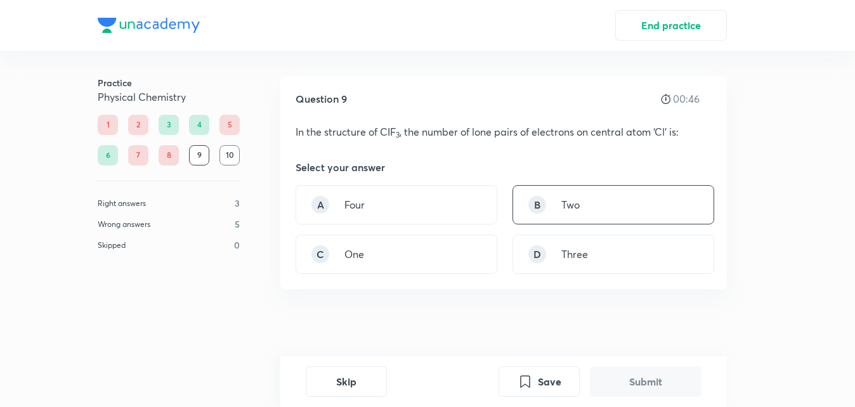
click at [558, 203] on div "B Two" at bounding box center [614, 204] width 202 height 39
click at [651, 374] on button "Submit" at bounding box center [646, 380] width 112 height 30
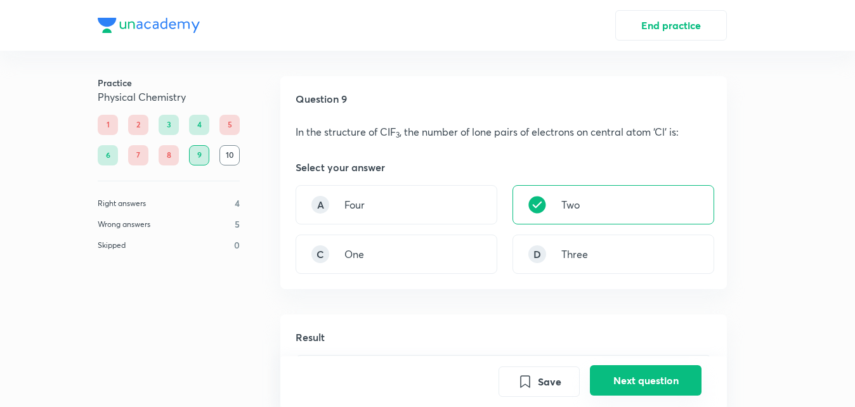
scroll to position [284, 0]
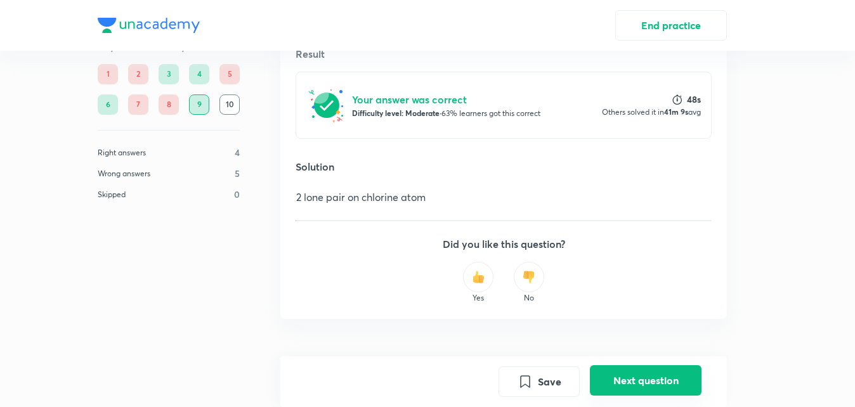
click at [651, 374] on button "Next question" at bounding box center [646, 380] width 112 height 30
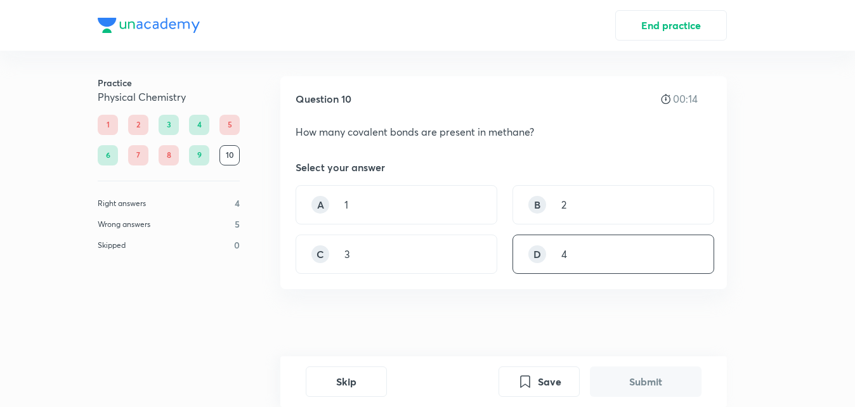
click at [542, 256] on div "D" at bounding box center [538, 255] width 18 height 18
click at [647, 379] on button "Submit" at bounding box center [646, 380] width 112 height 30
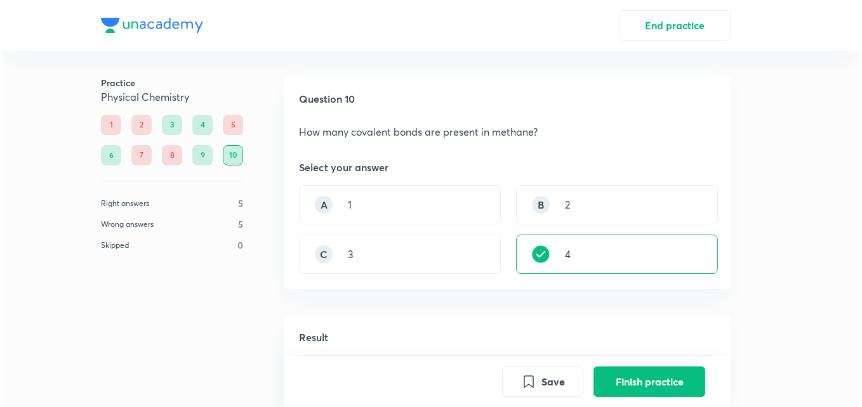
scroll to position [284, 0]
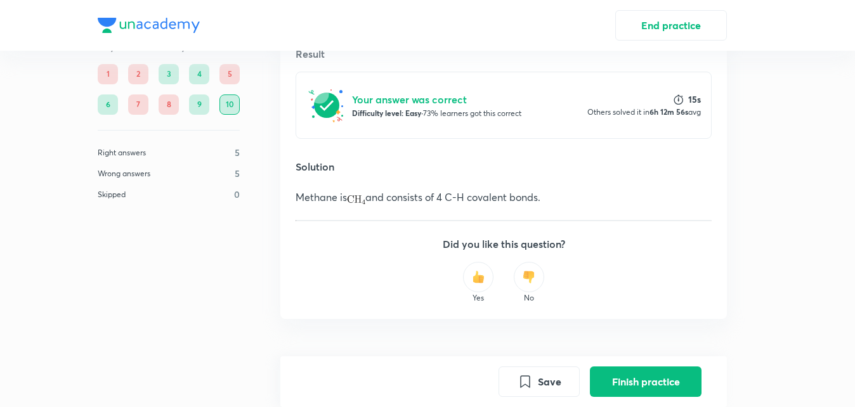
click at [647, 379] on button "Finish practice" at bounding box center [646, 382] width 112 height 30
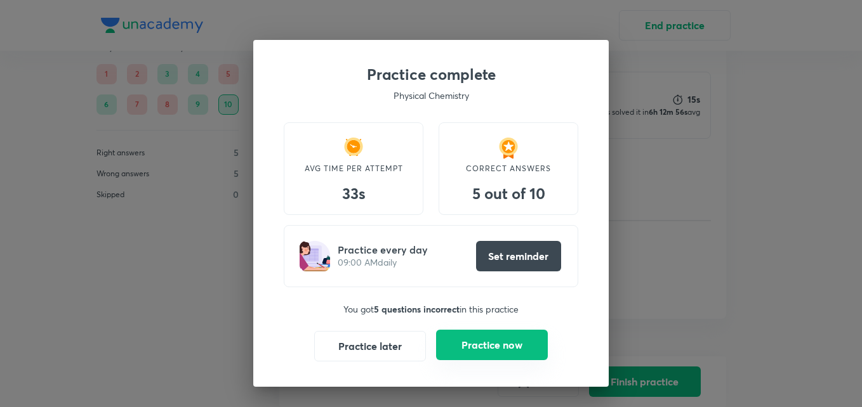
click at [496, 344] on button "Practice now" at bounding box center [492, 345] width 112 height 30
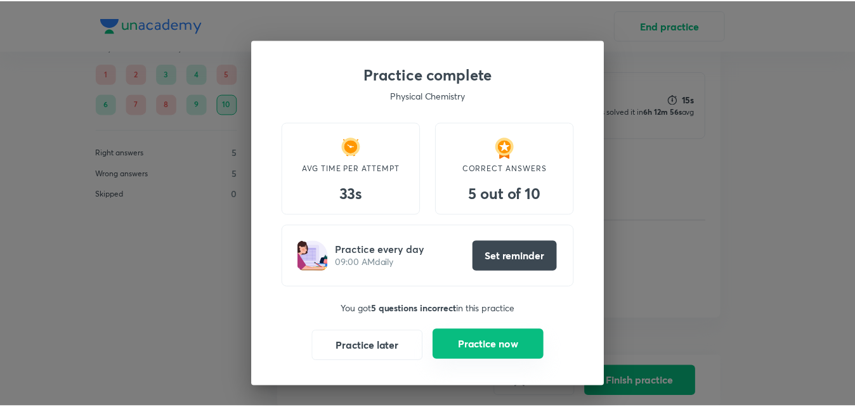
scroll to position [0, 0]
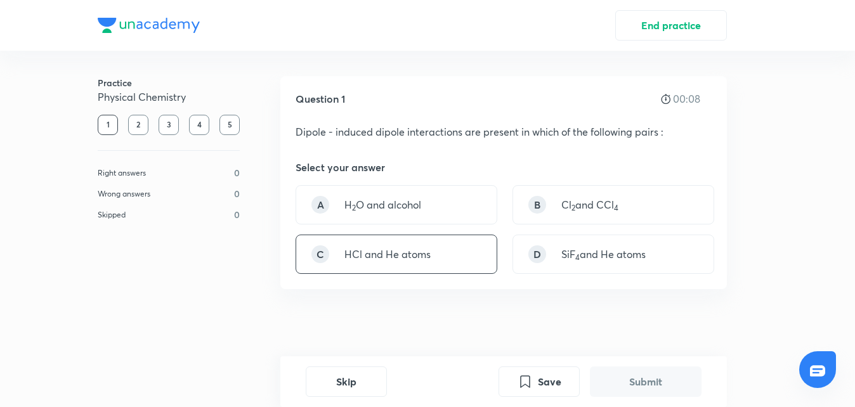
click at [414, 270] on div "C HCl and He atoms" at bounding box center [397, 254] width 202 height 39
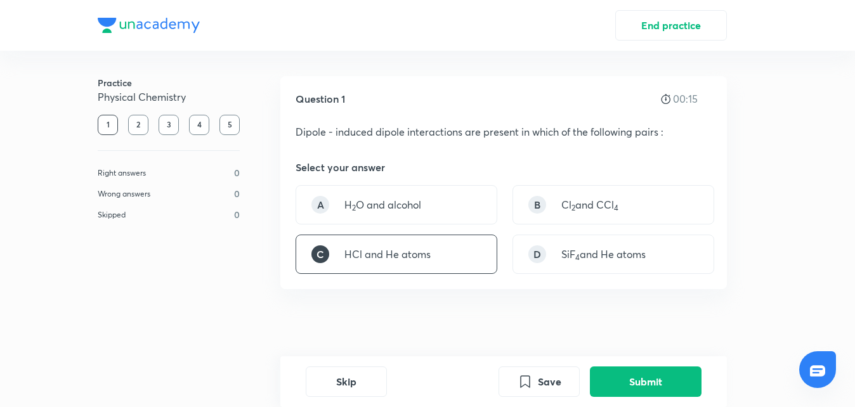
drag, startPoint x: 414, startPoint y: 270, endPoint x: 594, endPoint y: 414, distance: 230.2
click at [594, 407] on html "End practice Practice Physical Chemistry 1 2 3 4 5 Right answers 0 Wrong answer…" at bounding box center [427, 203] width 855 height 407
click at [620, 371] on button "Submit" at bounding box center [646, 380] width 112 height 30
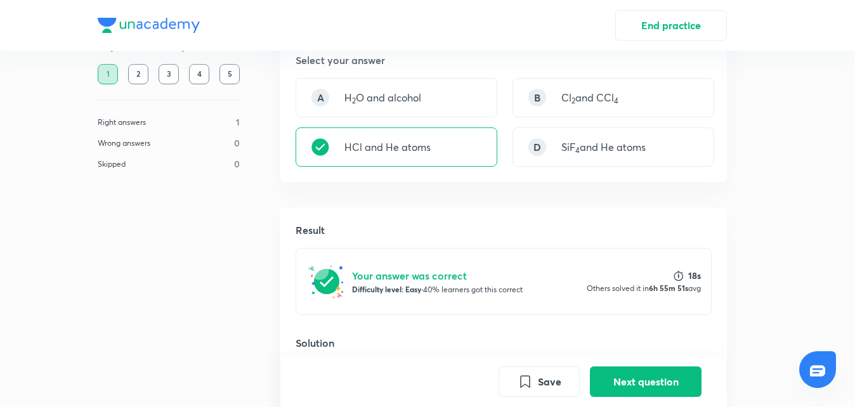
scroll to position [45, 0]
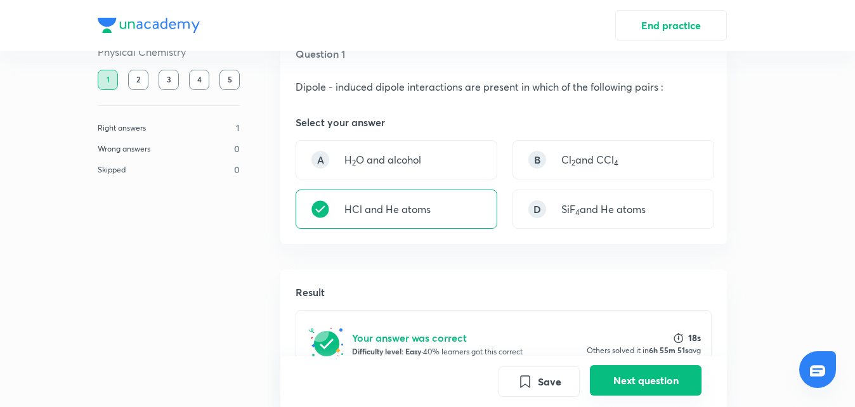
click at [645, 375] on button "Next question" at bounding box center [646, 380] width 112 height 30
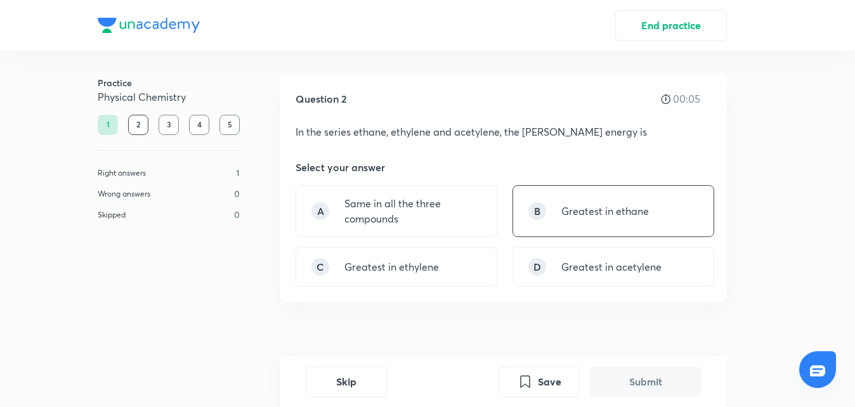
drag, startPoint x: 645, startPoint y: 375, endPoint x: 516, endPoint y: 235, distance: 190.4
click at [516, 235] on div "B Greatest in ethane" at bounding box center [614, 211] width 202 height 52
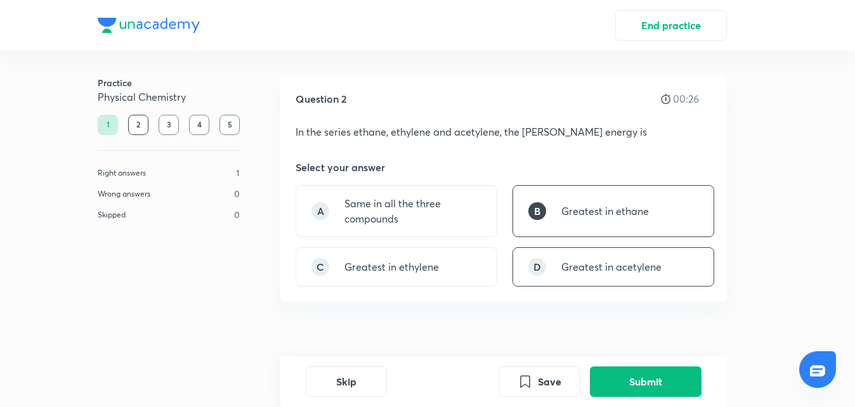
click at [566, 266] on p "Greatest in acetylene" at bounding box center [612, 266] width 100 height 15
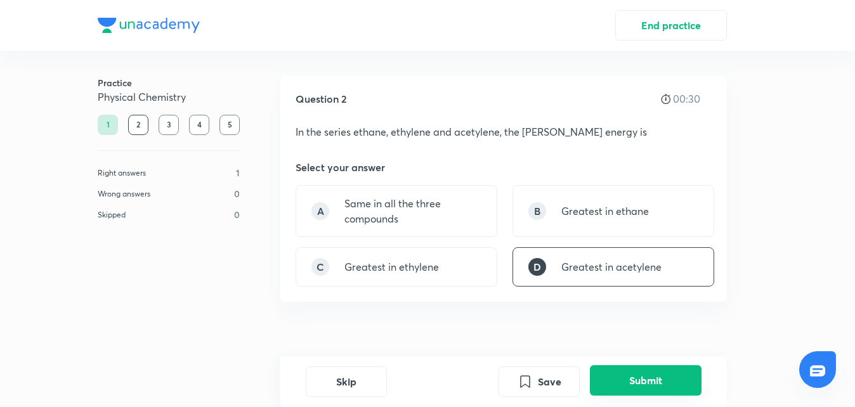
click at [612, 378] on button "Submit" at bounding box center [646, 380] width 112 height 30
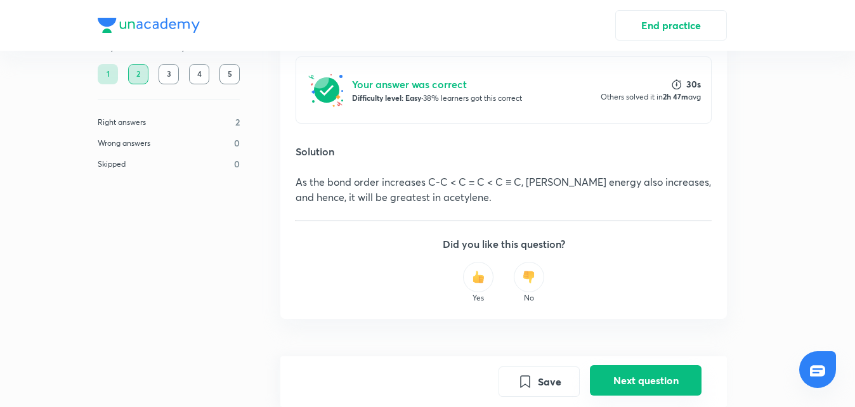
click at [612, 378] on button "Next question" at bounding box center [646, 380] width 112 height 30
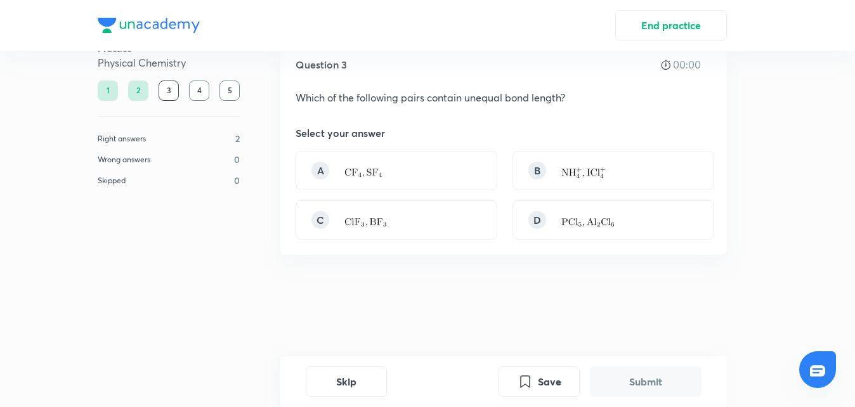
scroll to position [0, 0]
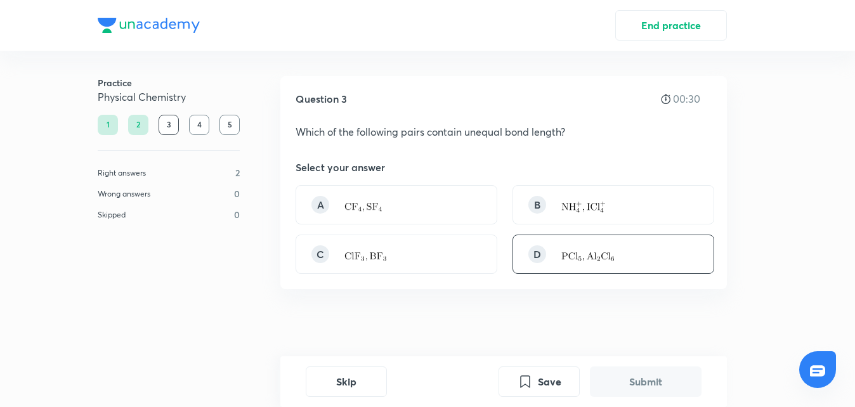
click at [622, 244] on div "D" at bounding box center [614, 254] width 202 height 39
click at [630, 376] on button "Submit" at bounding box center [646, 380] width 112 height 30
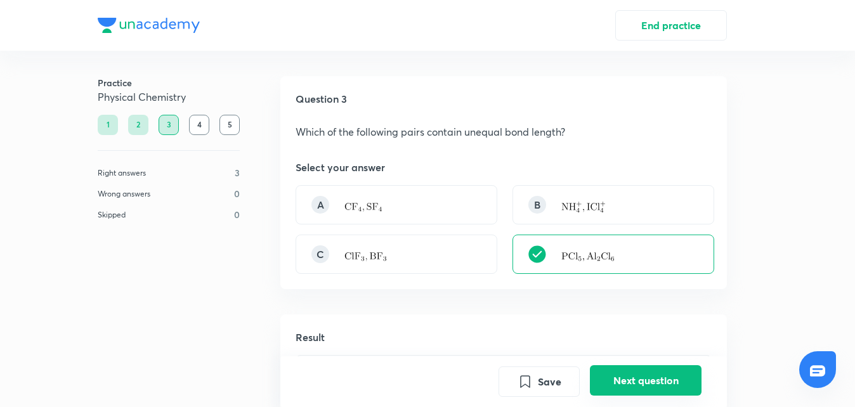
scroll to position [315, 0]
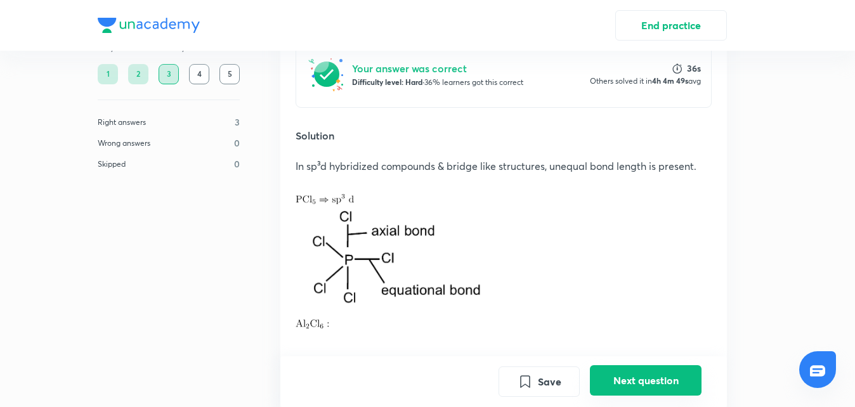
click at [630, 376] on button "Next question" at bounding box center [646, 380] width 112 height 30
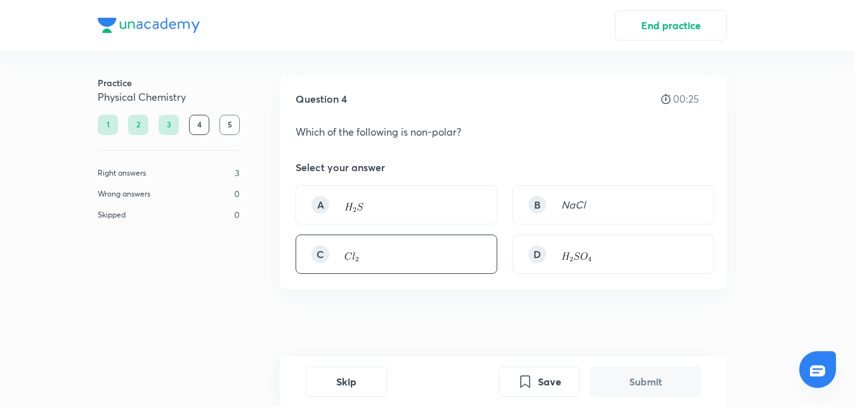
click at [402, 261] on div "C" at bounding box center [397, 254] width 202 height 39
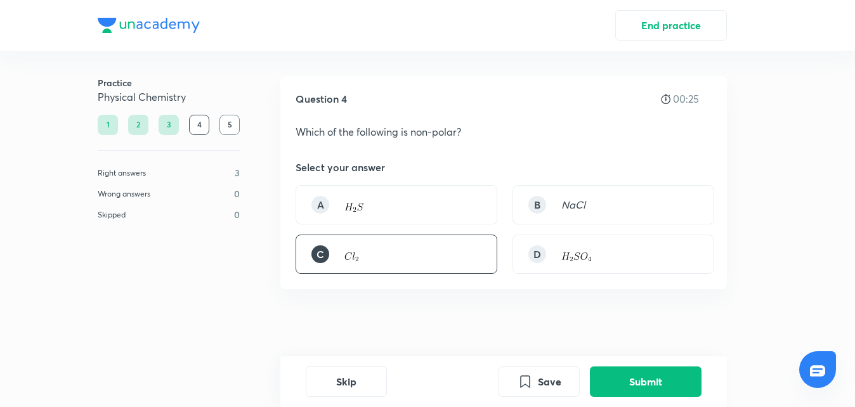
click at [402, 261] on div "C" at bounding box center [397, 254] width 202 height 39
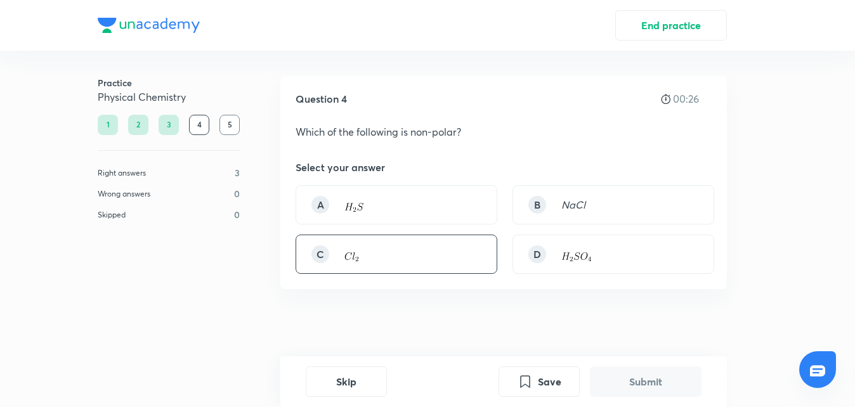
click at [402, 261] on div "C" at bounding box center [397, 254] width 202 height 39
click at [651, 386] on button "Submit" at bounding box center [646, 380] width 112 height 30
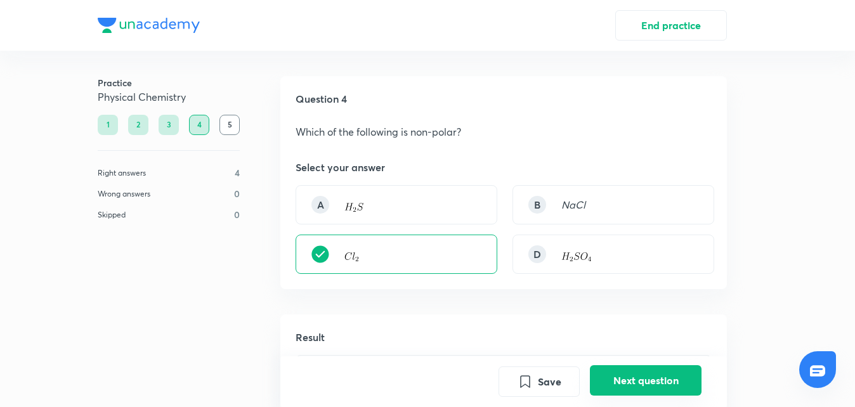
scroll to position [284, 0]
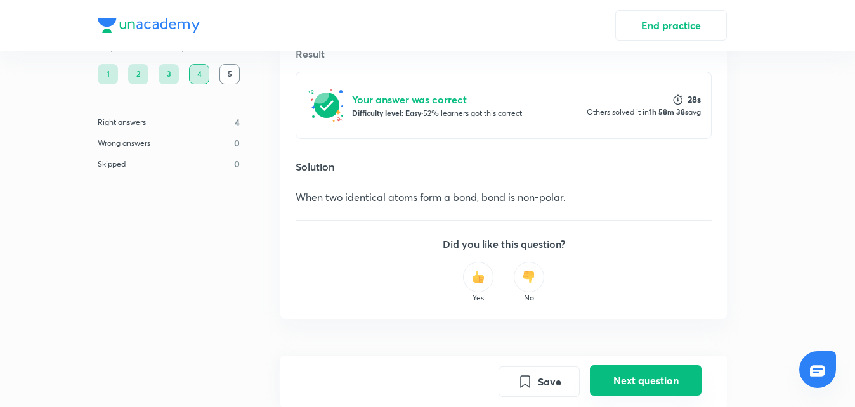
click at [651, 386] on button "Next question" at bounding box center [646, 380] width 112 height 30
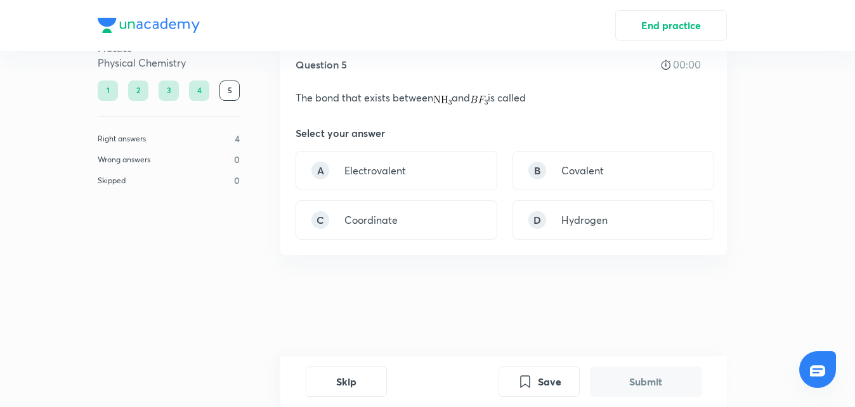
scroll to position [0, 0]
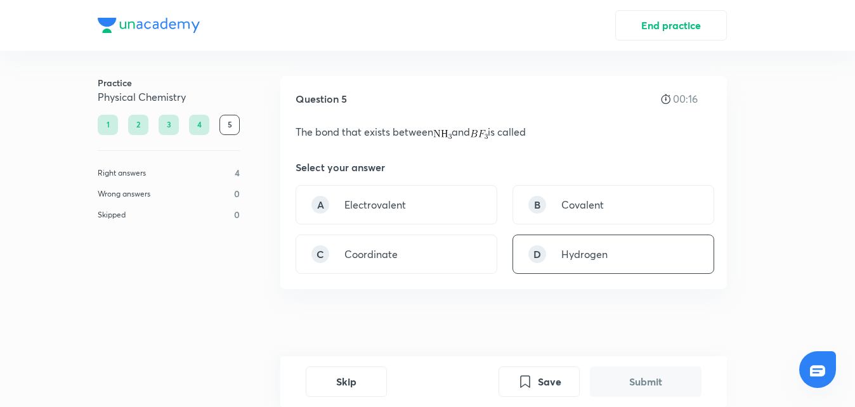
click at [560, 244] on div "D Hydrogen" at bounding box center [614, 254] width 202 height 39
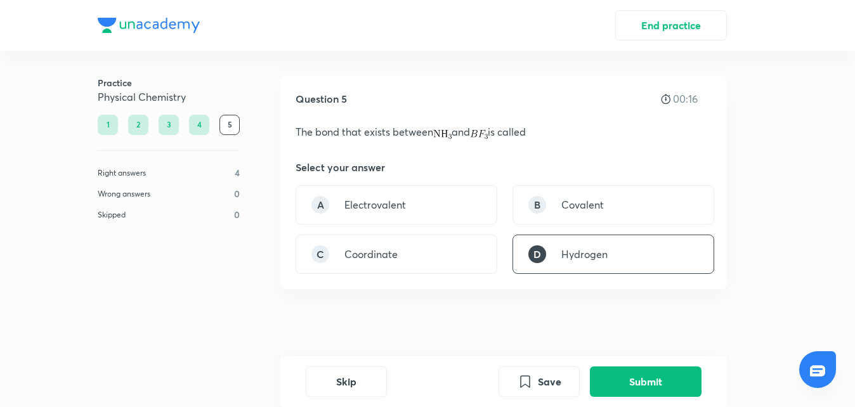
click at [560, 244] on div "D Hydrogen" at bounding box center [614, 254] width 202 height 39
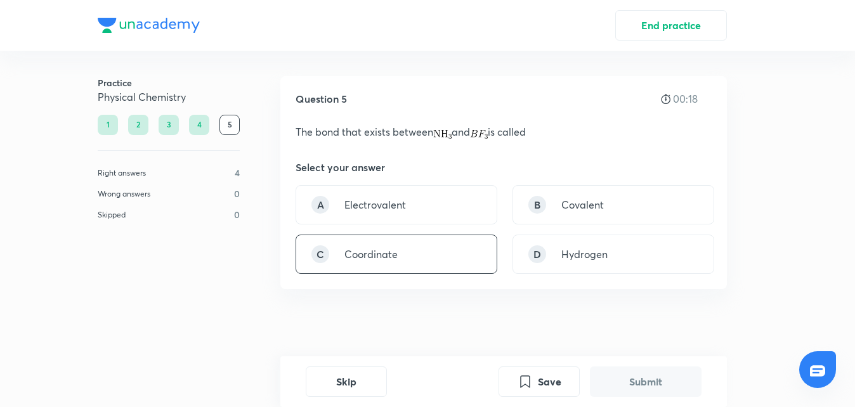
click at [468, 250] on div "C Coordinate" at bounding box center [397, 254] width 202 height 39
click at [632, 376] on button "Submit" at bounding box center [646, 380] width 112 height 30
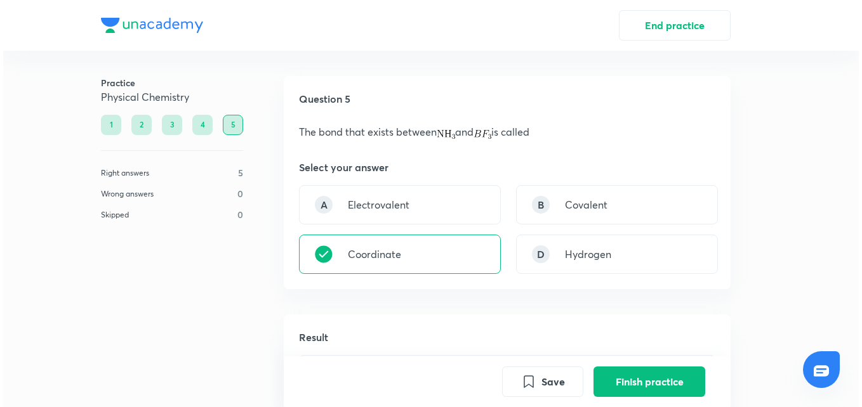
scroll to position [299, 0]
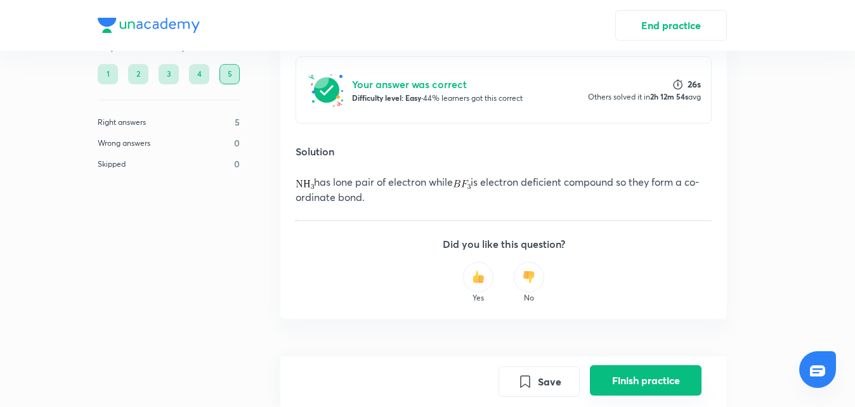
click at [641, 368] on button "Finish practice" at bounding box center [646, 380] width 112 height 30
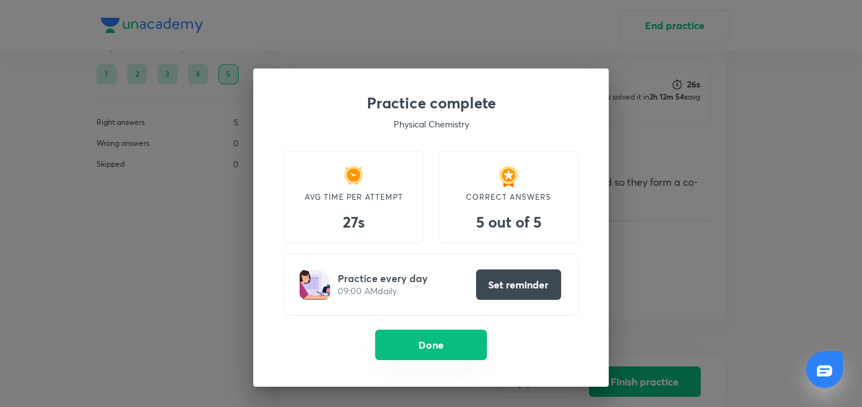
click at [437, 338] on button "Done" at bounding box center [431, 345] width 112 height 30
